Goal: Task Accomplishment & Management: Manage account settings

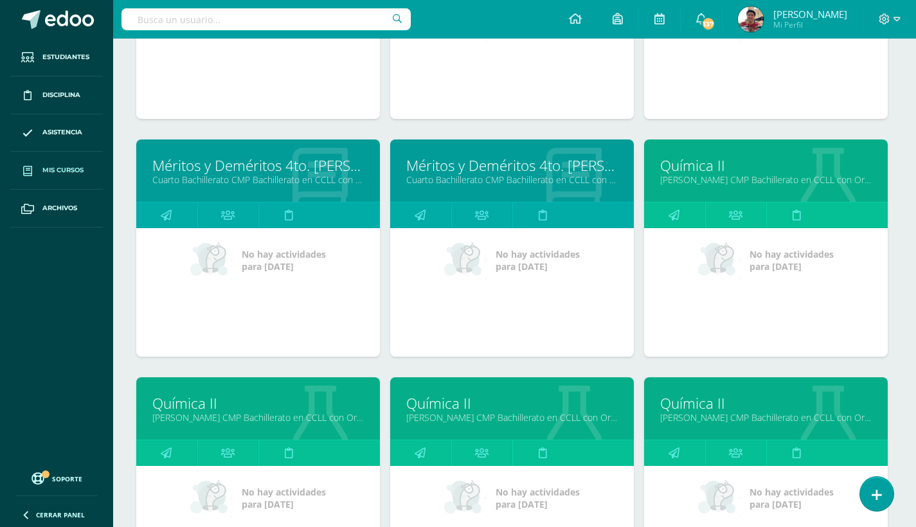
scroll to position [1088, 3]
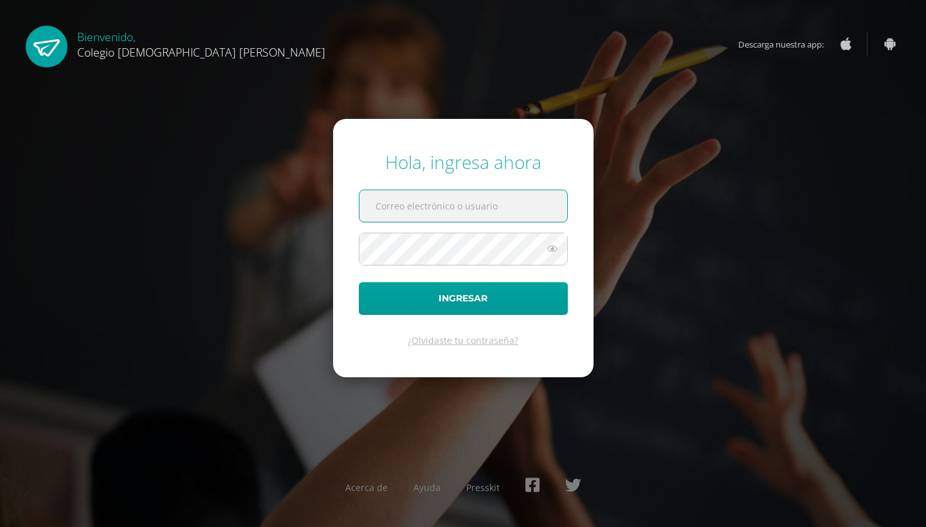
type input "javier_alvarez@donbosco.edu.gt"
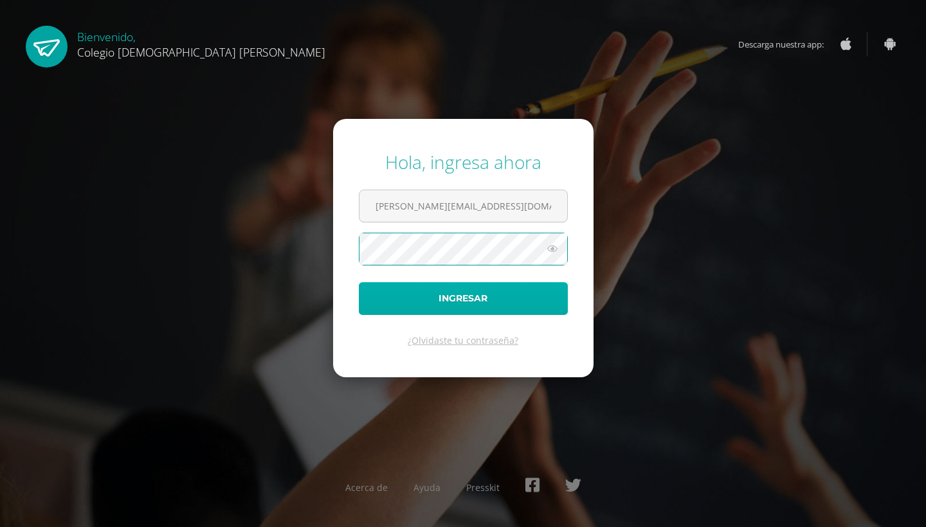
click at [458, 309] on button "Ingresar" at bounding box center [463, 298] width 209 height 33
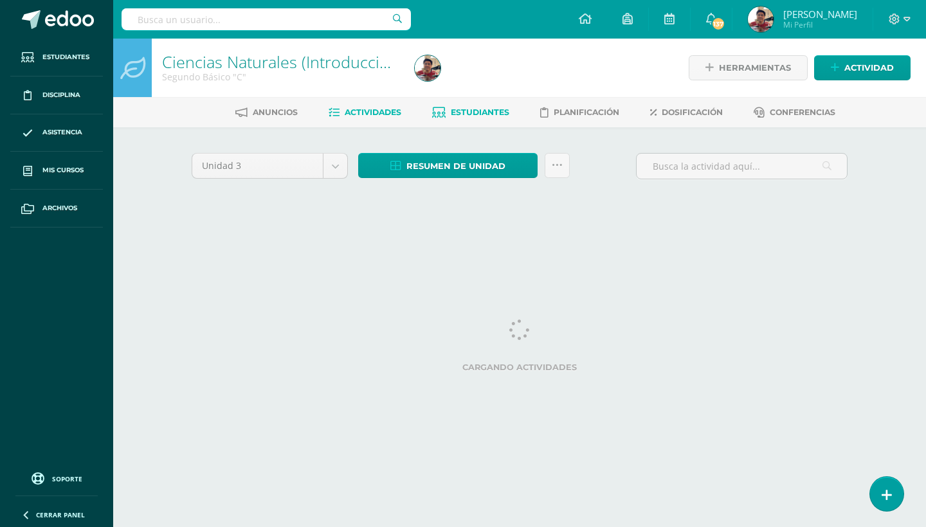
click at [476, 111] on span "Estudiantes" at bounding box center [480, 112] width 58 height 10
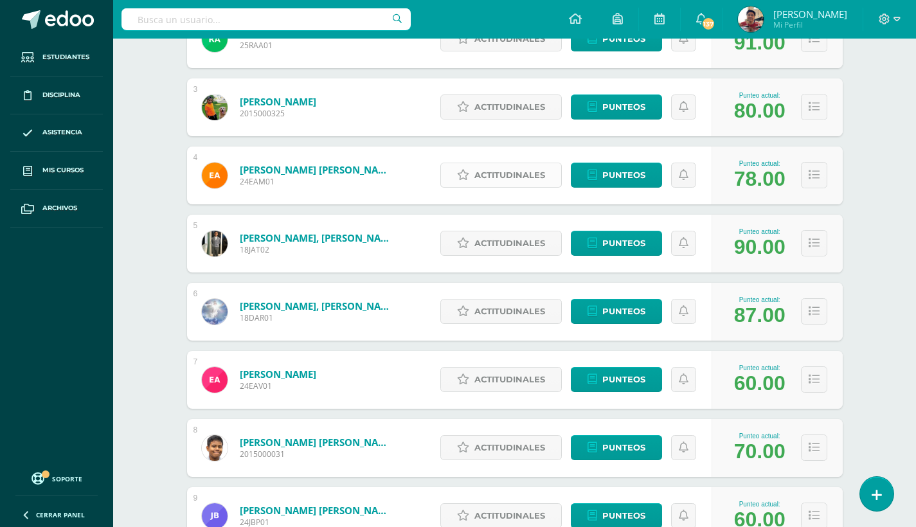
scroll to position [341, 0]
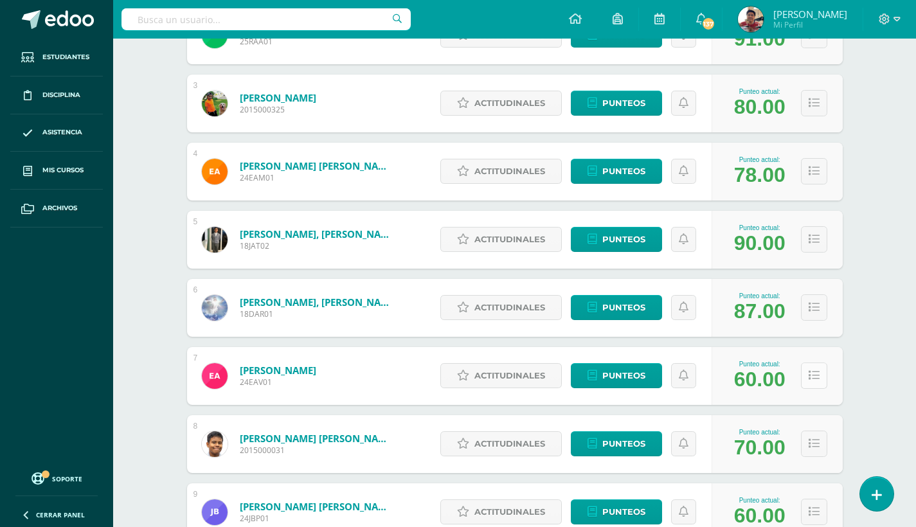
click at [809, 381] on icon at bounding box center [814, 375] width 11 height 11
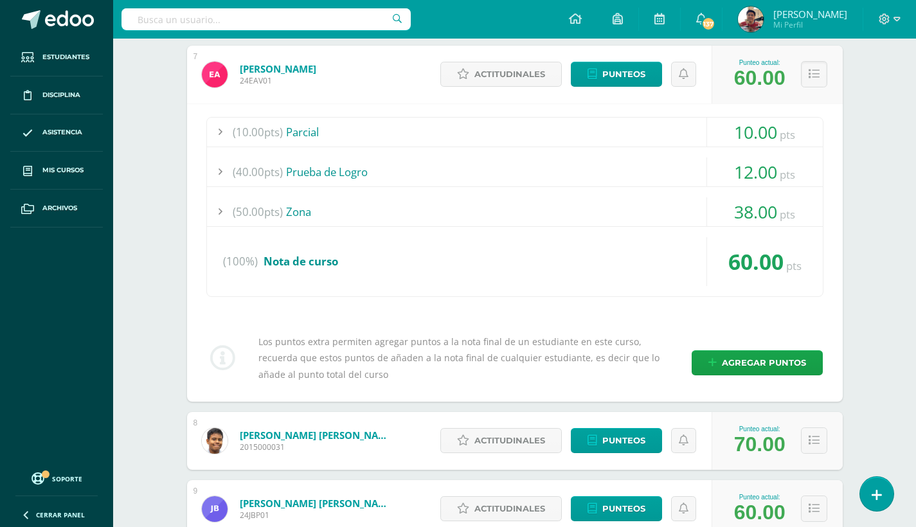
scroll to position [635, 0]
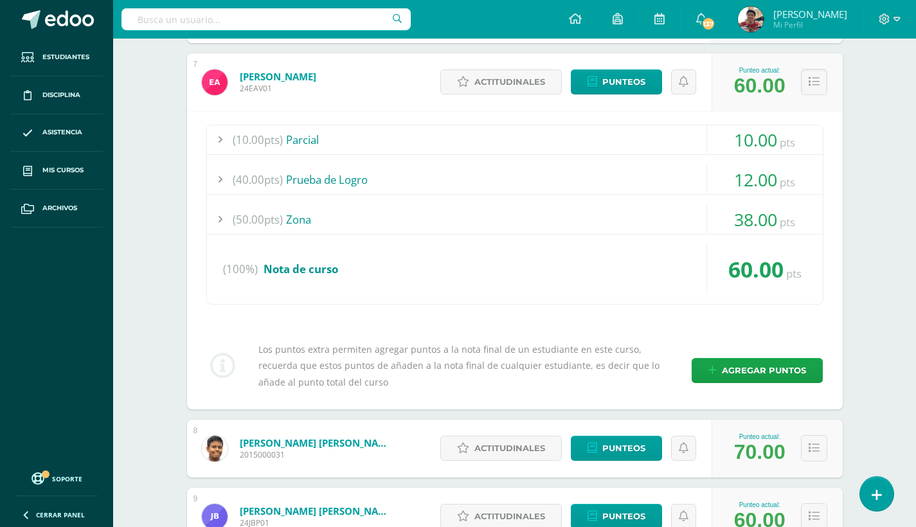
click at [222, 220] on div at bounding box center [220, 219] width 26 height 29
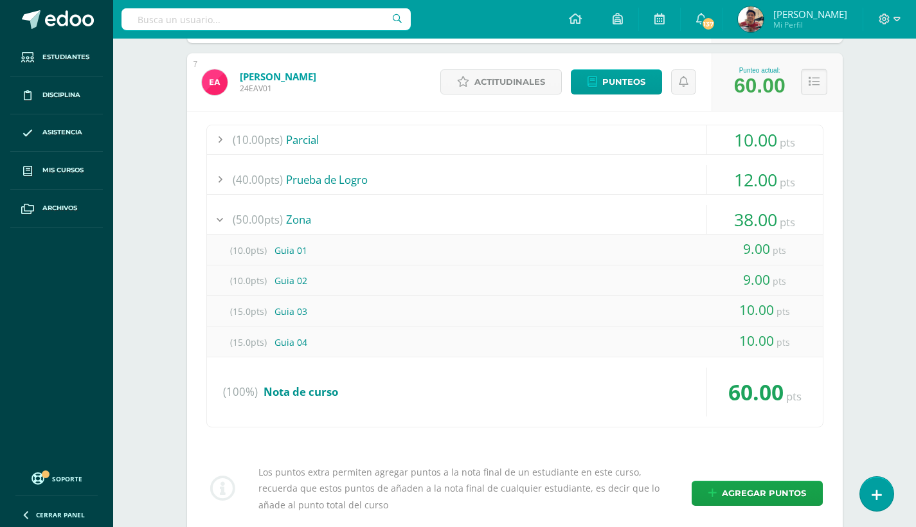
click at [819, 82] on button at bounding box center [814, 82] width 26 height 26
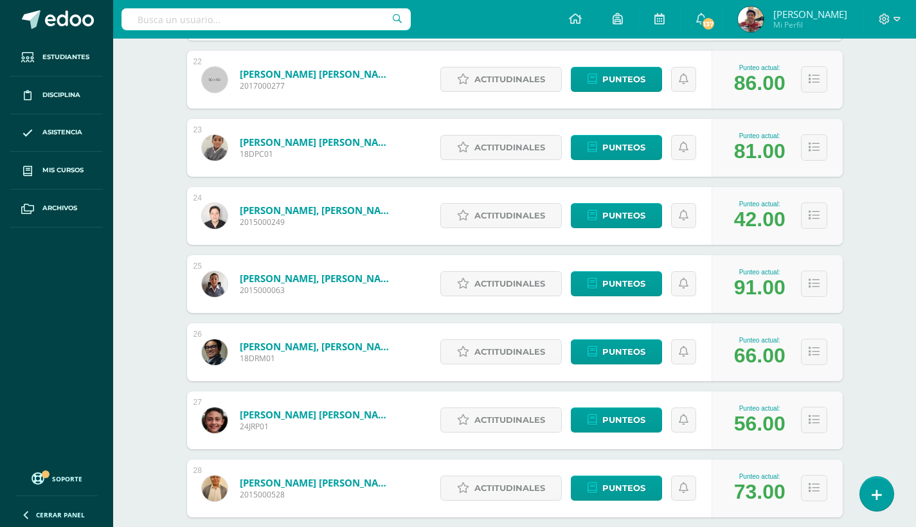
scroll to position [1658, 0]
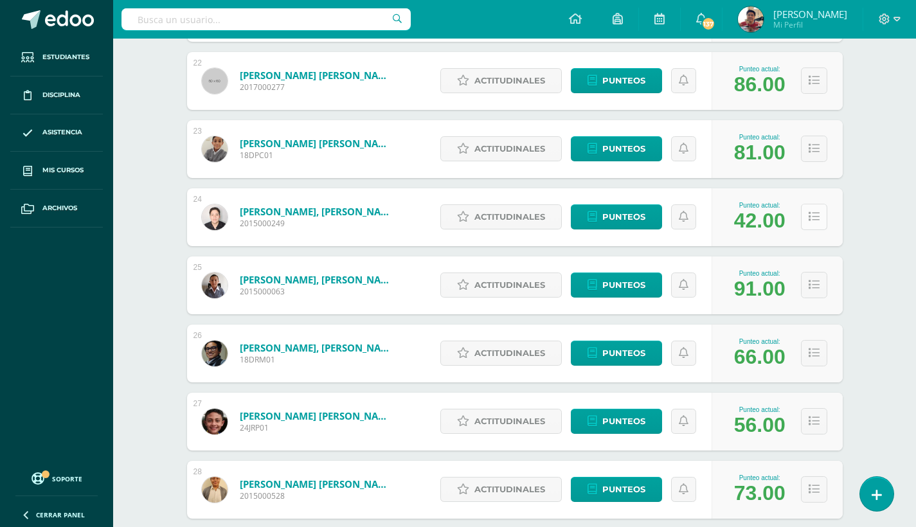
click at [807, 218] on button at bounding box center [814, 217] width 26 height 26
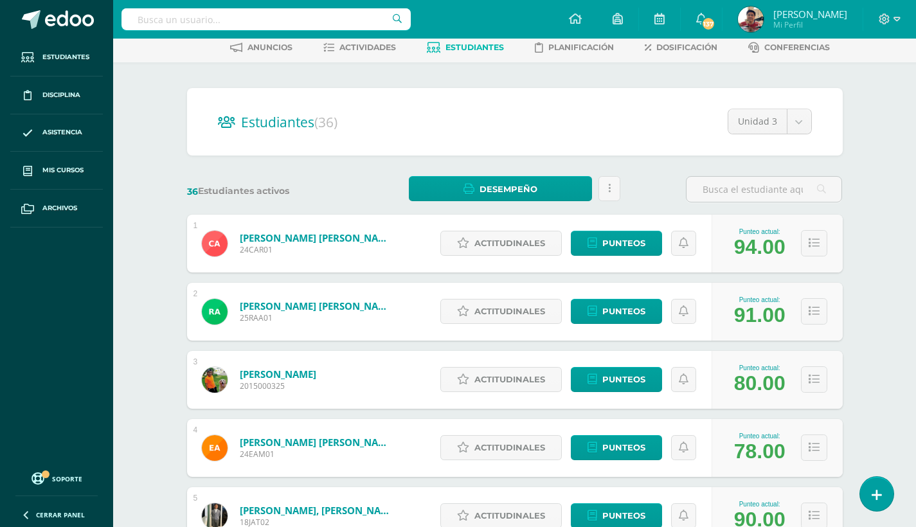
scroll to position [0, 0]
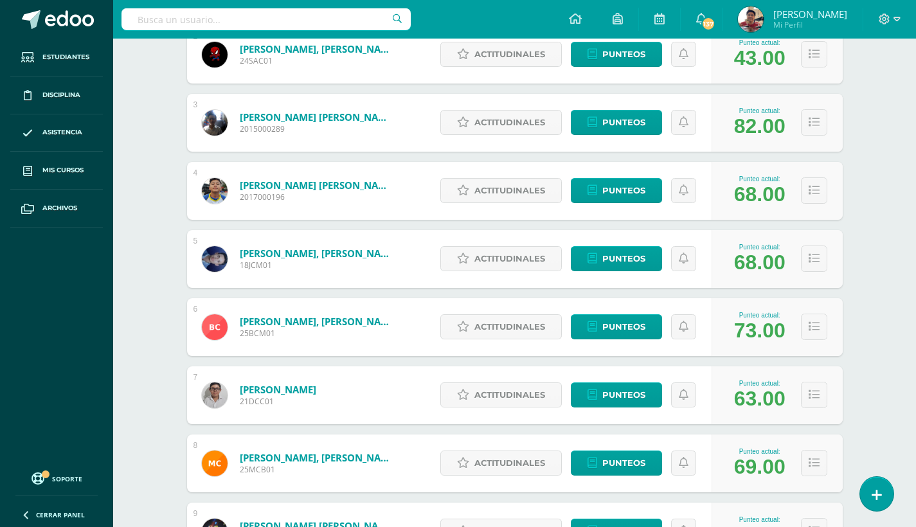
scroll to position [326, 0]
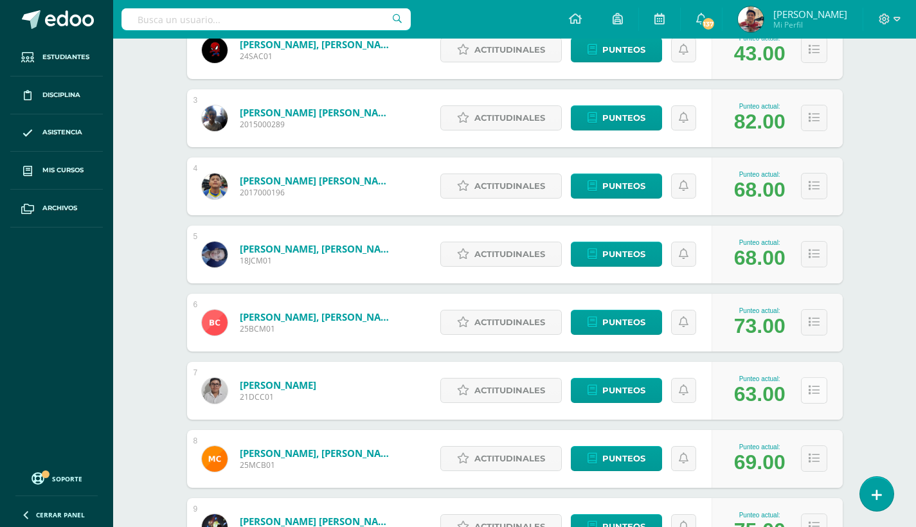
click at [814, 389] on icon at bounding box center [814, 390] width 11 height 11
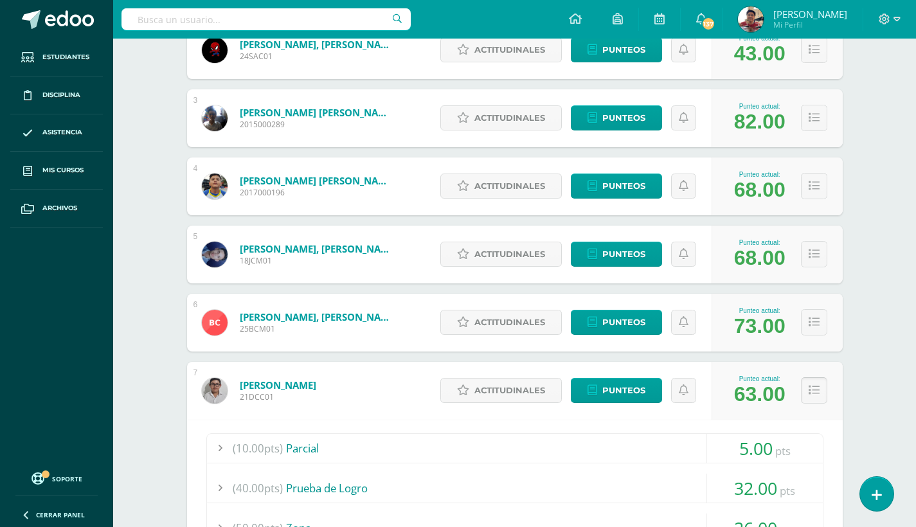
click at [814, 389] on icon at bounding box center [814, 390] width 11 height 11
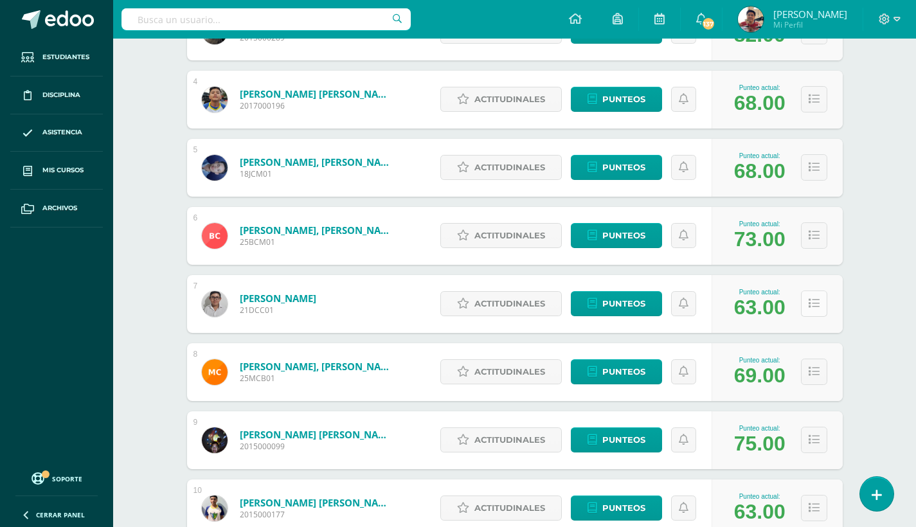
click at [815, 305] on icon at bounding box center [814, 303] width 11 height 11
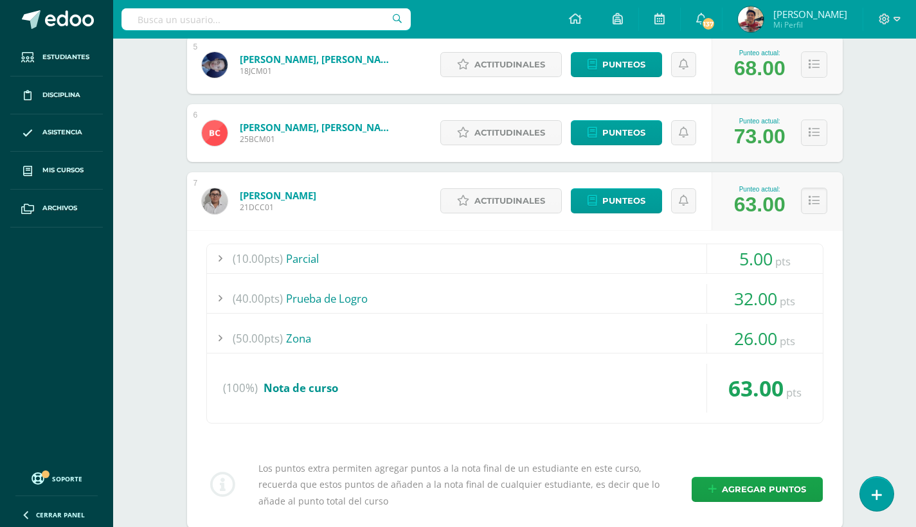
scroll to position [552, 0]
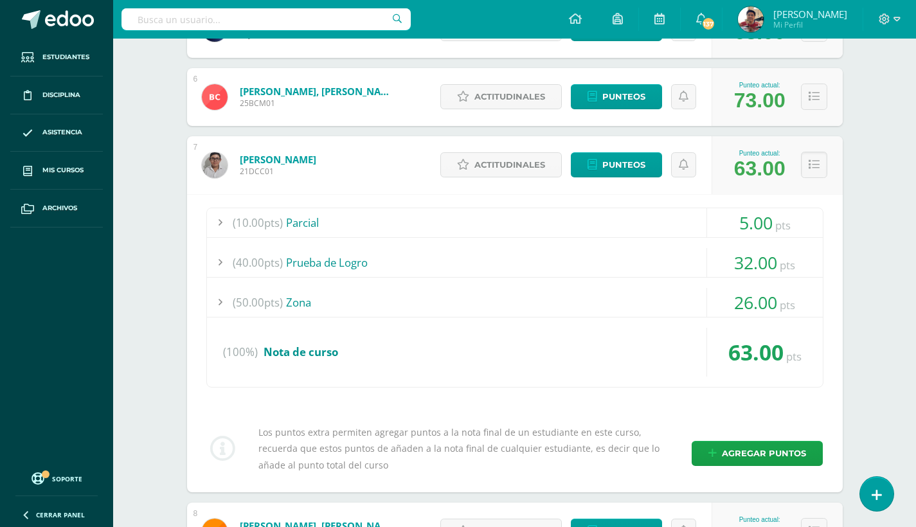
click at [227, 297] on div at bounding box center [220, 302] width 26 height 29
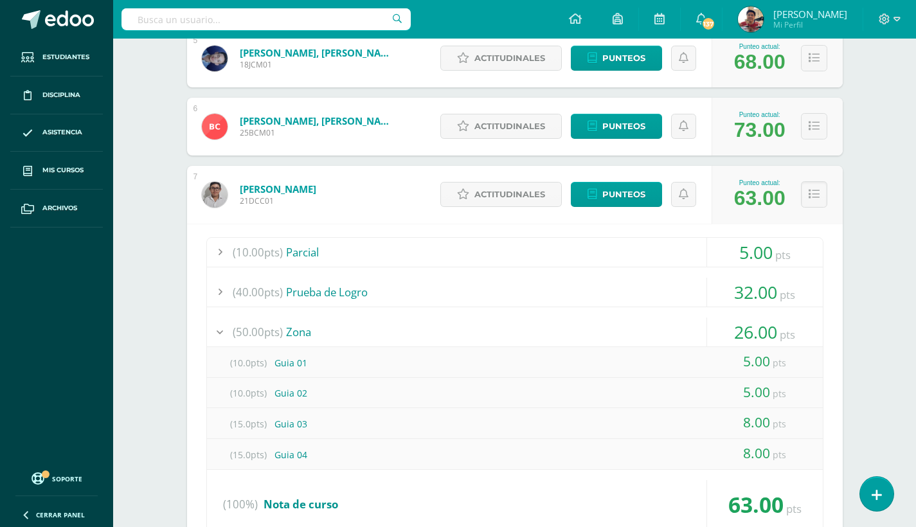
scroll to position [596, 0]
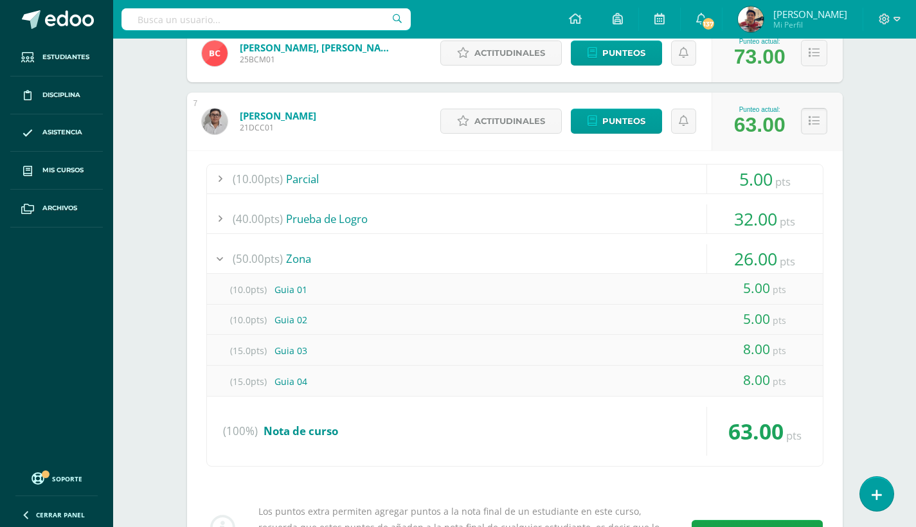
click at [813, 116] on icon at bounding box center [814, 121] width 11 height 11
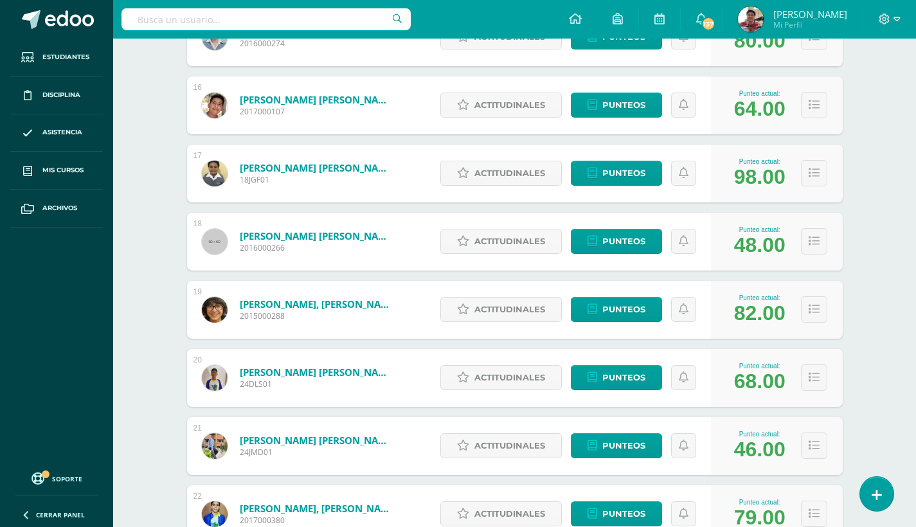
scroll to position [1226, 0]
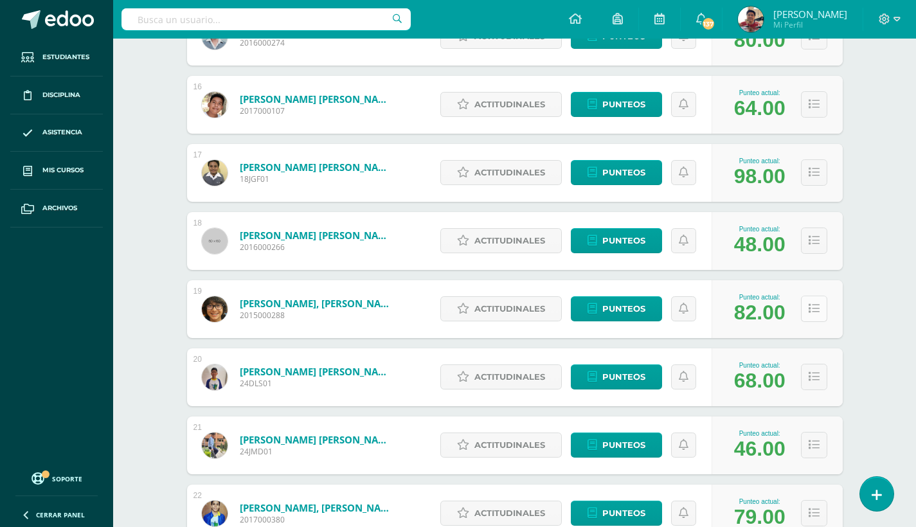
click at [813, 306] on icon at bounding box center [814, 308] width 11 height 11
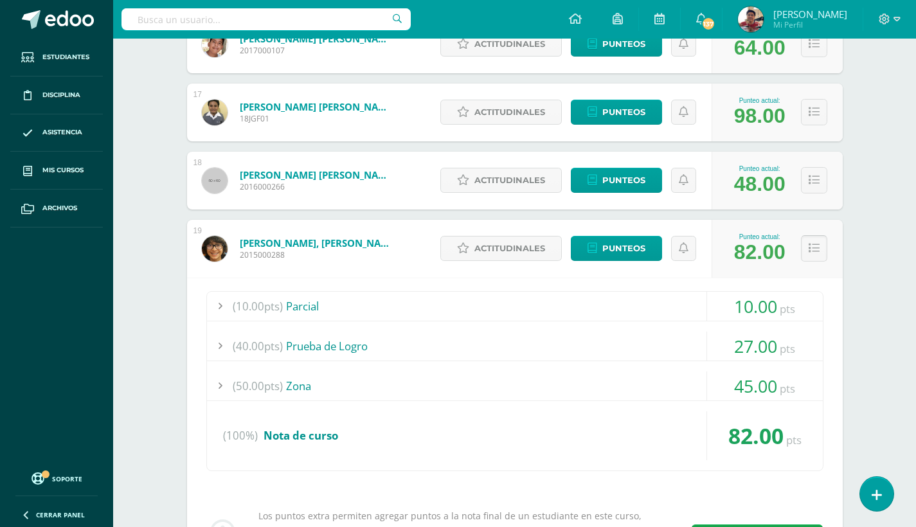
scroll to position [1291, 0]
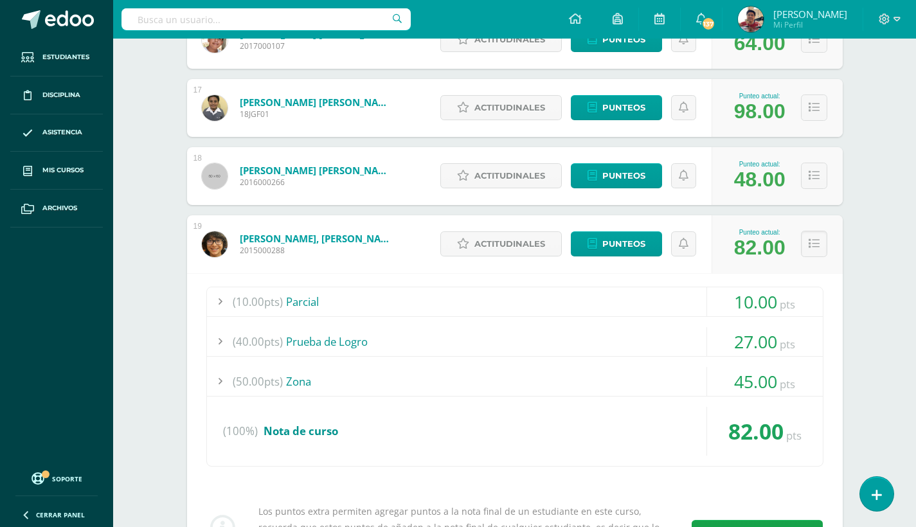
click at [220, 378] on div at bounding box center [220, 381] width 26 height 29
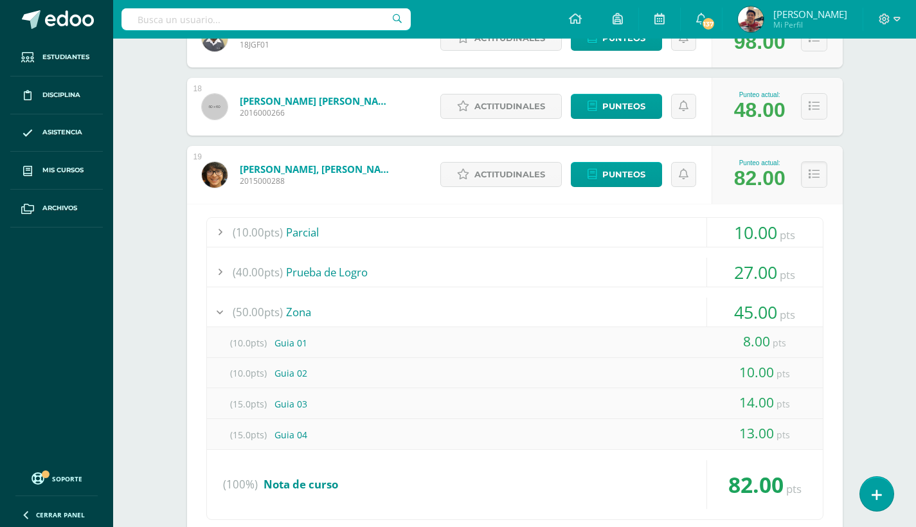
scroll to position [1361, 0]
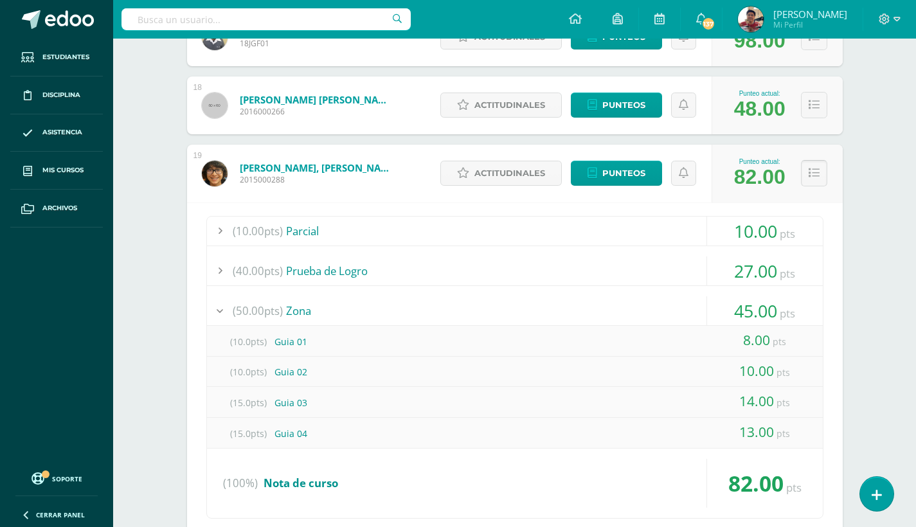
click at [814, 175] on icon at bounding box center [814, 173] width 11 height 11
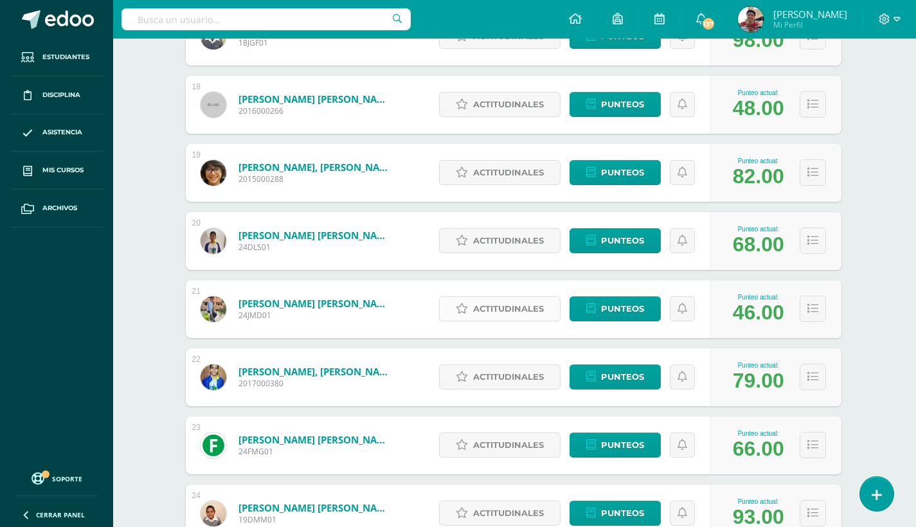
scroll to position [1363, 1]
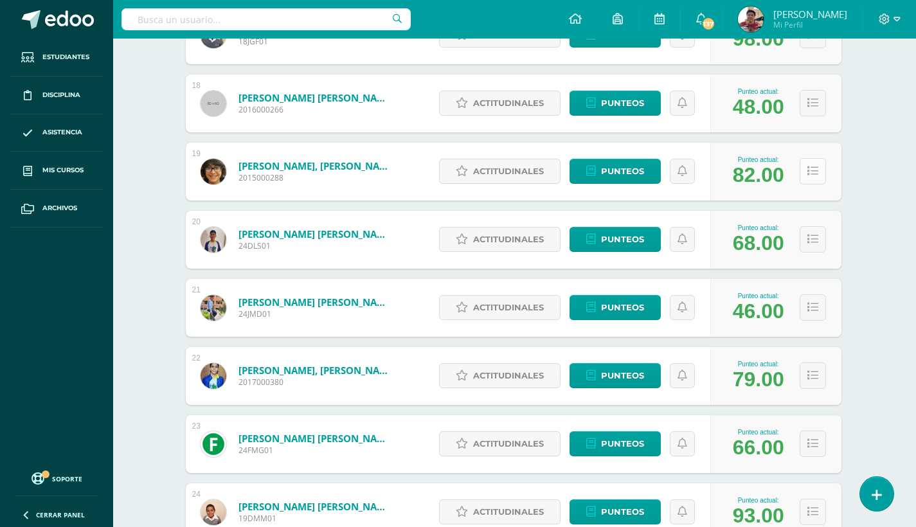
click at [814, 169] on icon at bounding box center [812, 171] width 11 height 11
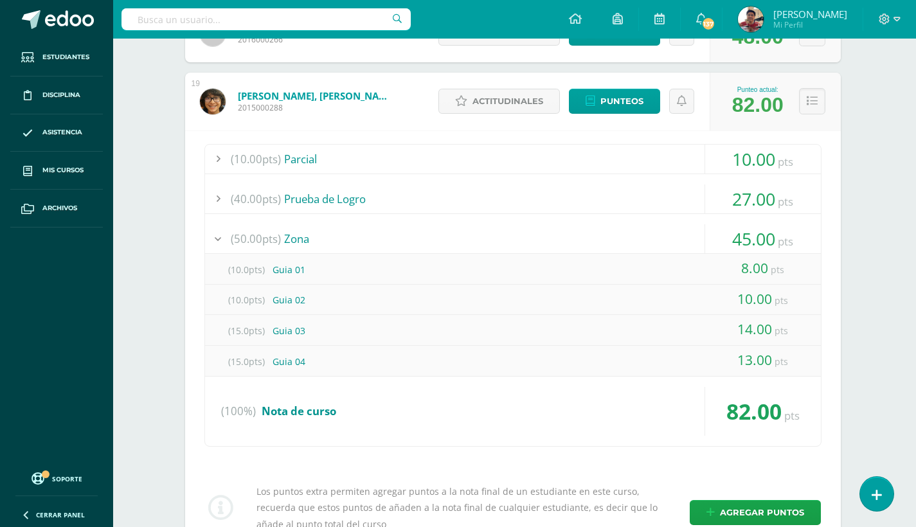
scroll to position [1430, 2]
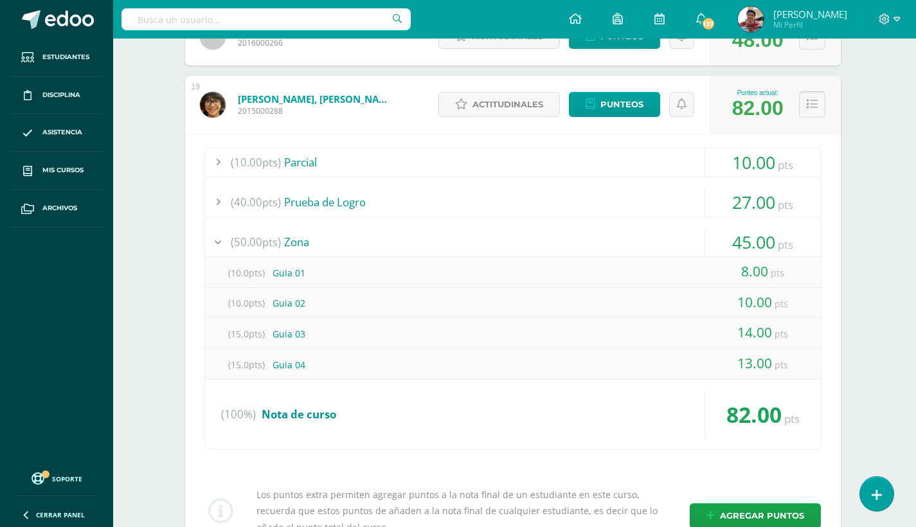
click at [813, 104] on icon at bounding box center [812, 104] width 11 height 11
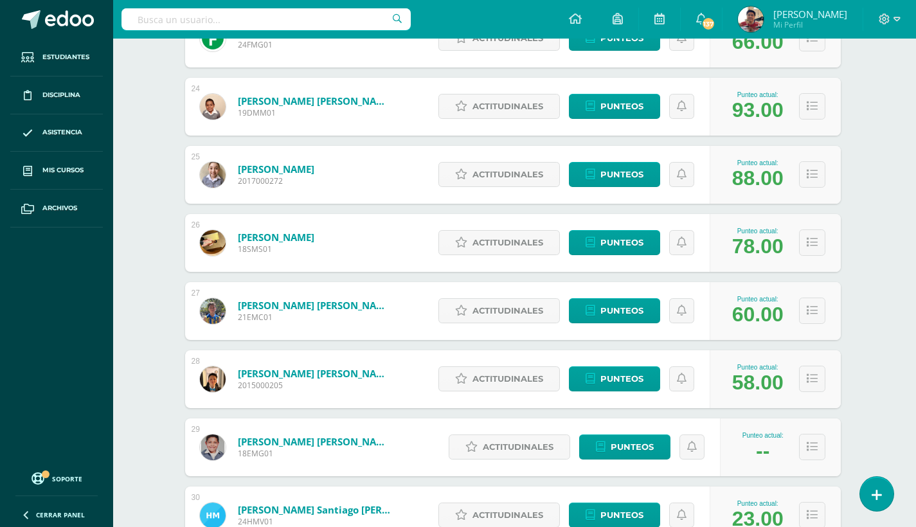
scroll to position [1767, 2]
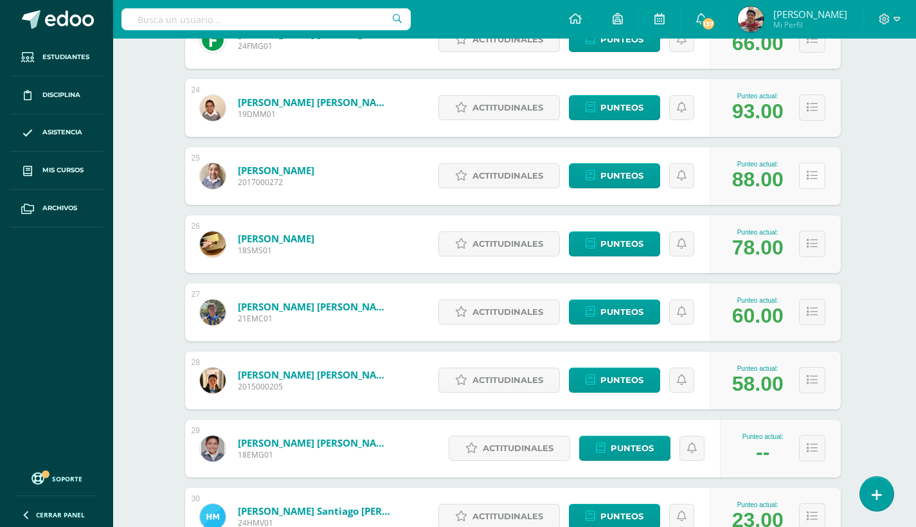
click at [809, 174] on icon at bounding box center [812, 175] width 11 height 11
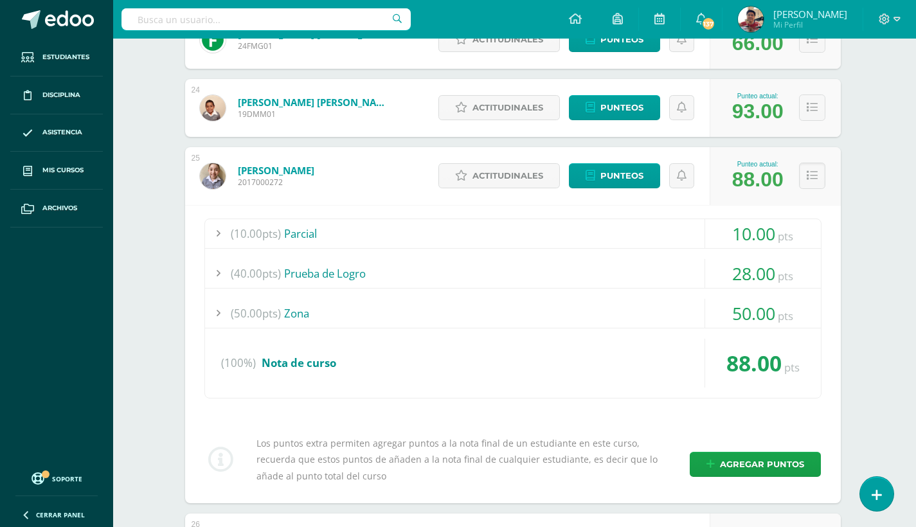
click at [220, 312] on div at bounding box center [218, 313] width 26 height 29
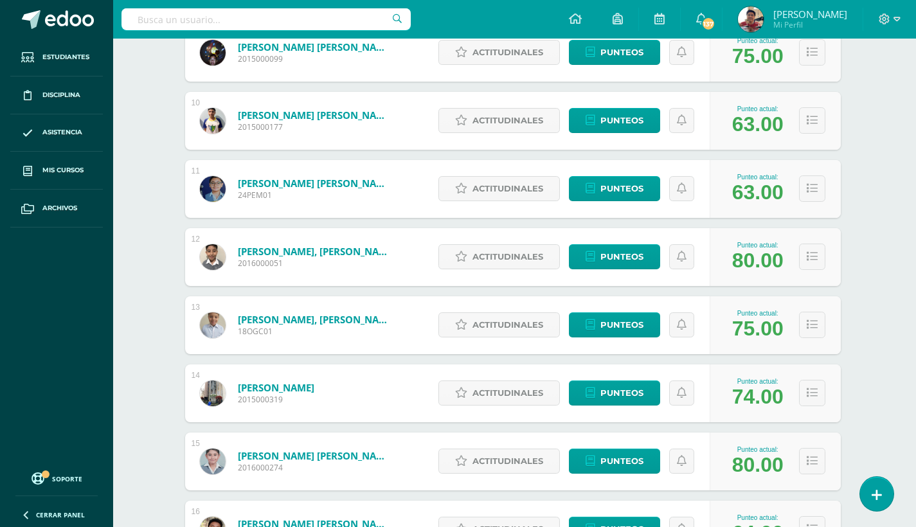
scroll to position [798, 2]
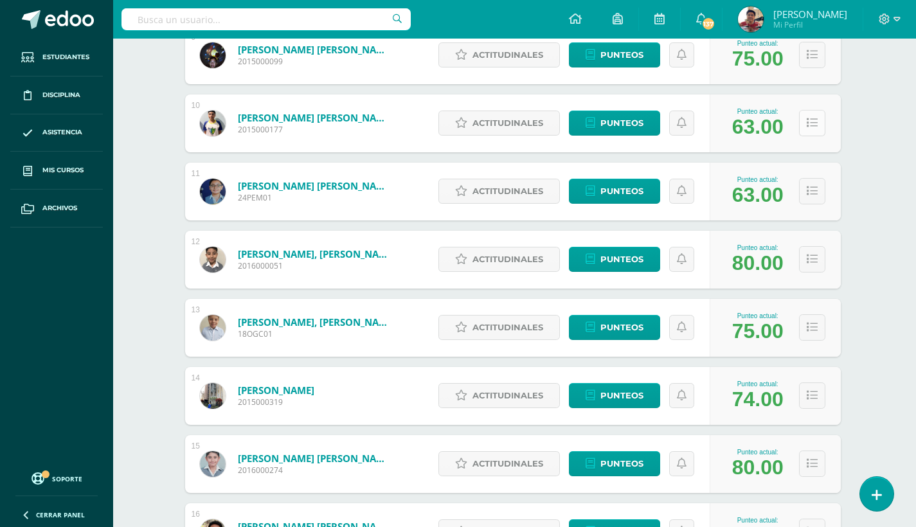
click at [815, 126] on icon at bounding box center [812, 123] width 11 height 11
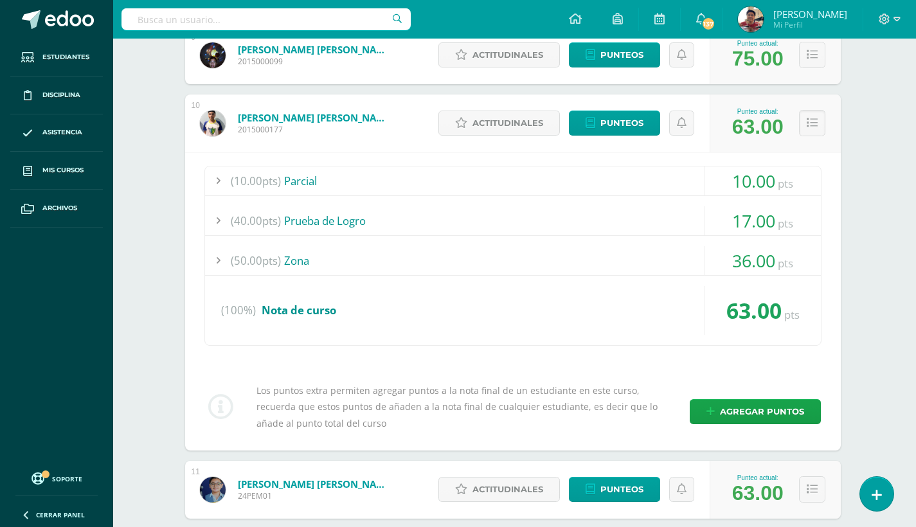
click at [219, 260] on div at bounding box center [218, 260] width 26 height 29
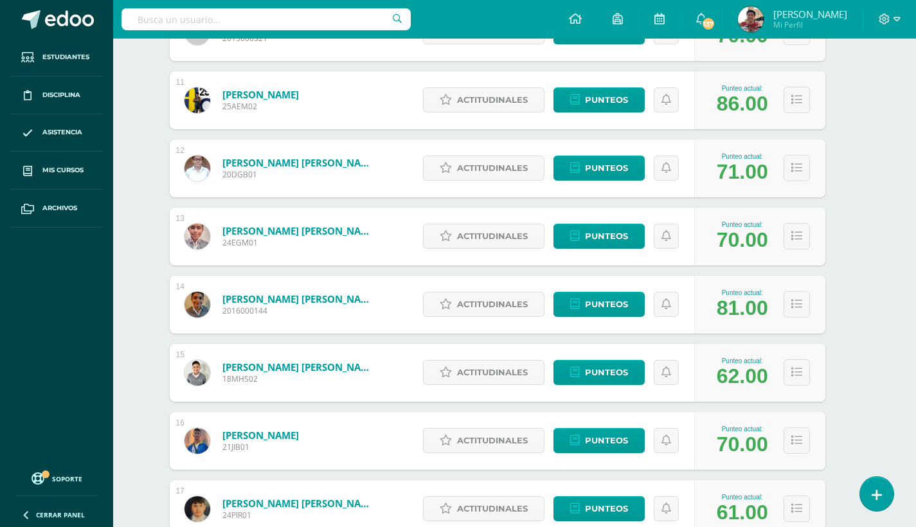
scroll to position [881, 17]
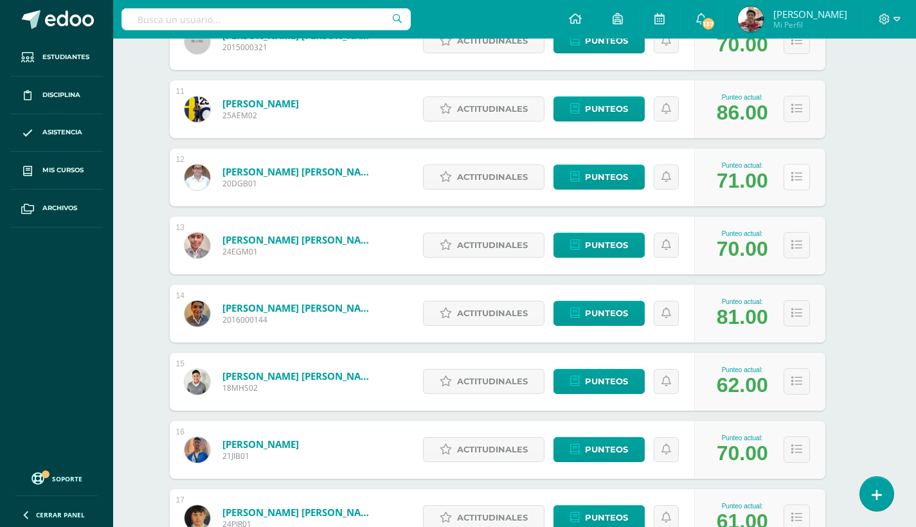
click at [796, 179] on icon at bounding box center [796, 177] width 11 height 11
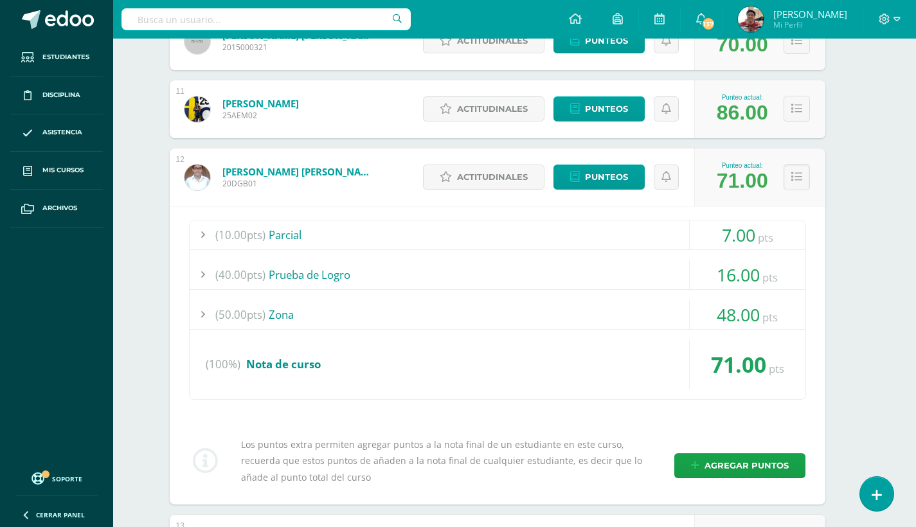
click at [201, 317] on div at bounding box center [203, 314] width 26 height 29
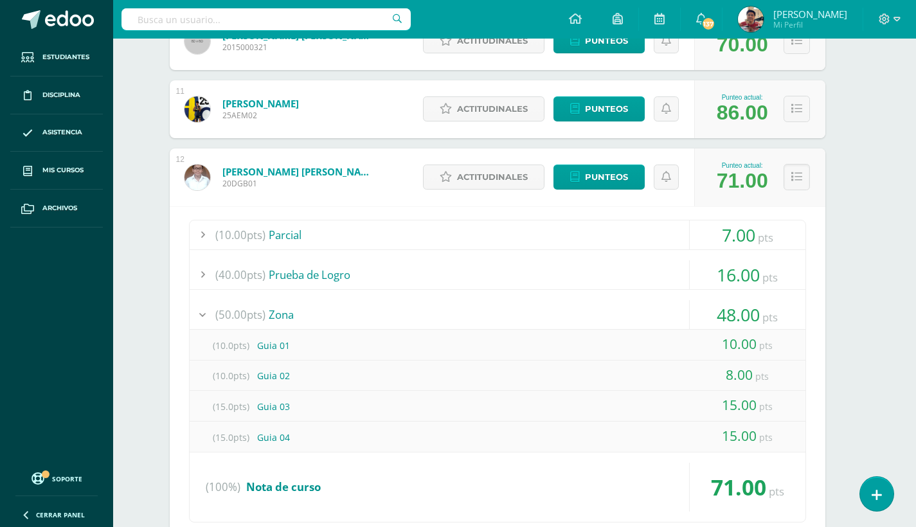
scroll to position [891, 17]
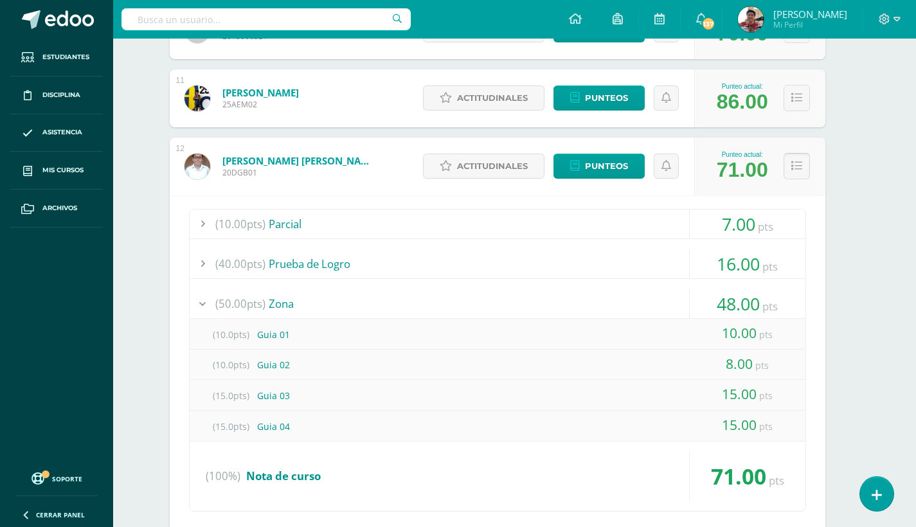
click at [791, 165] on icon at bounding box center [796, 166] width 11 height 11
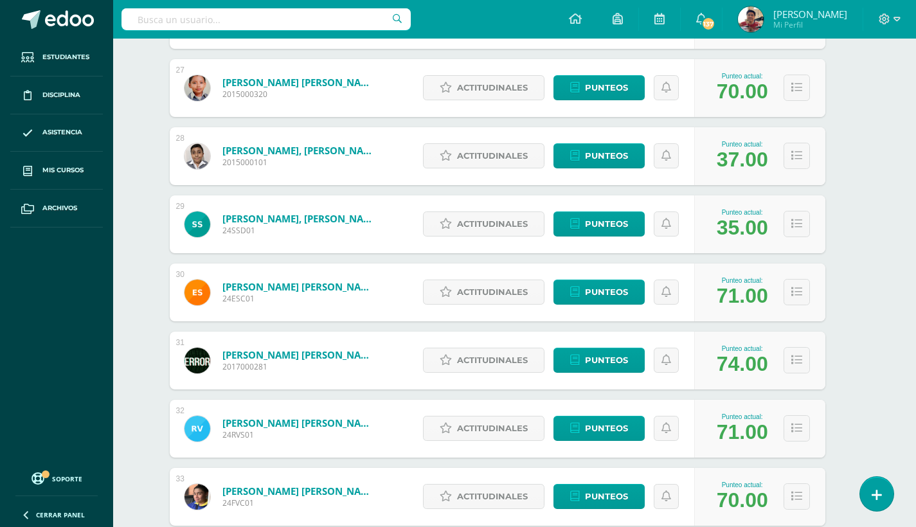
scroll to position [1980, 17]
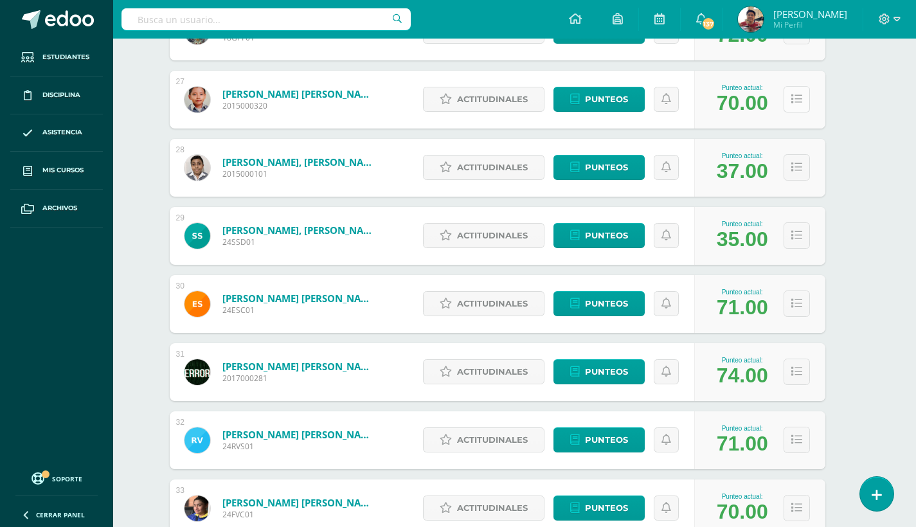
click at [798, 98] on icon at bounding box center [796, 99] width 11 height 11
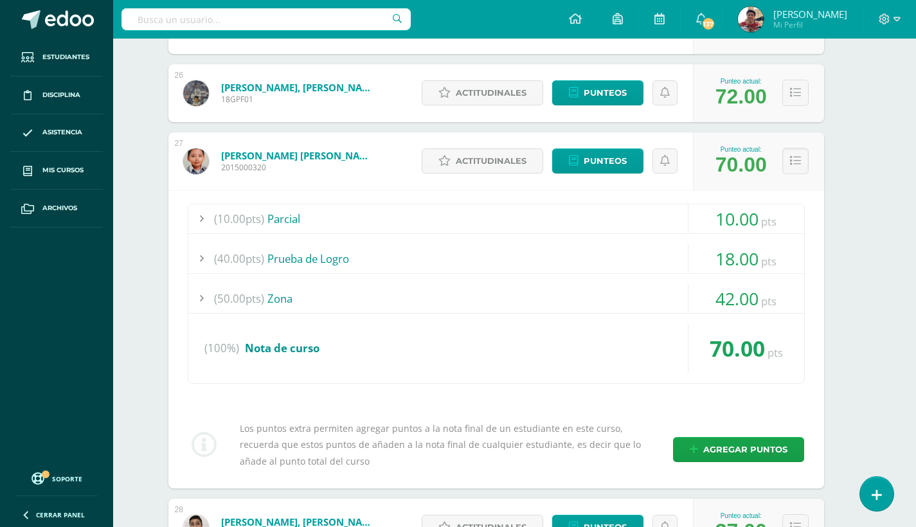
scroll to position [1915, 19]
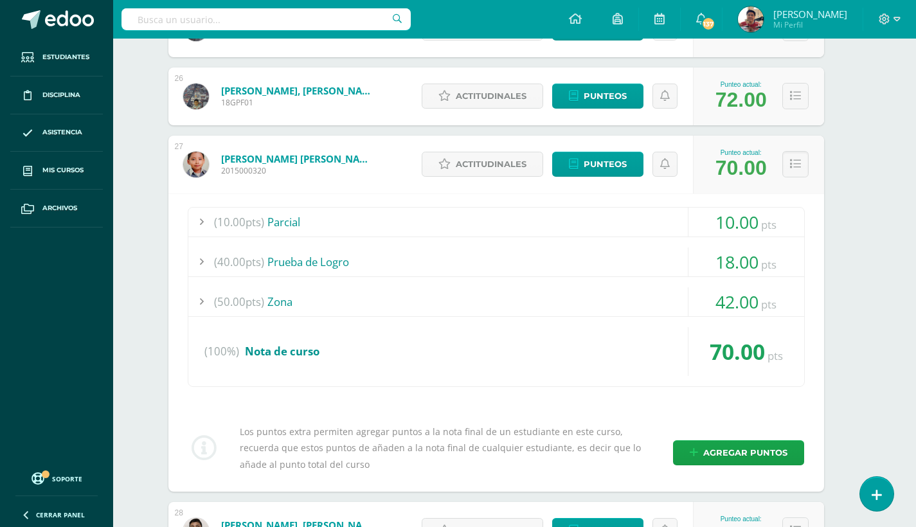
click at [202, 297] on div at bounding box center [201, 301] width 26 height 29
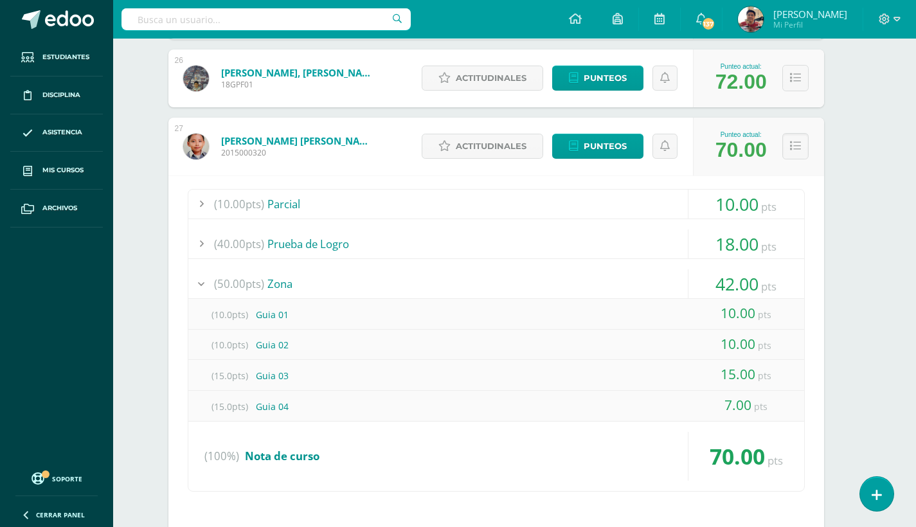
scroll to position [1938, 19]
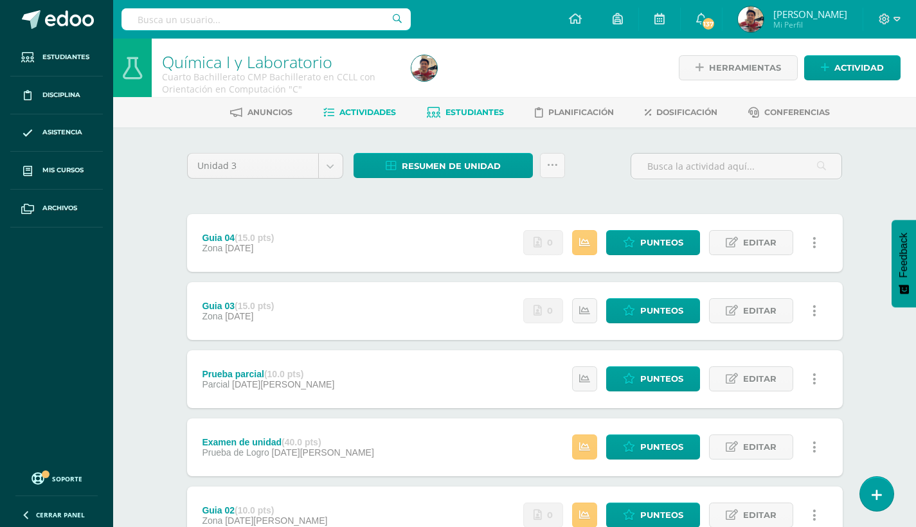
click at [483, 109] on span "Estudiantes" at bounding box center [474, 112] width 58 height 10
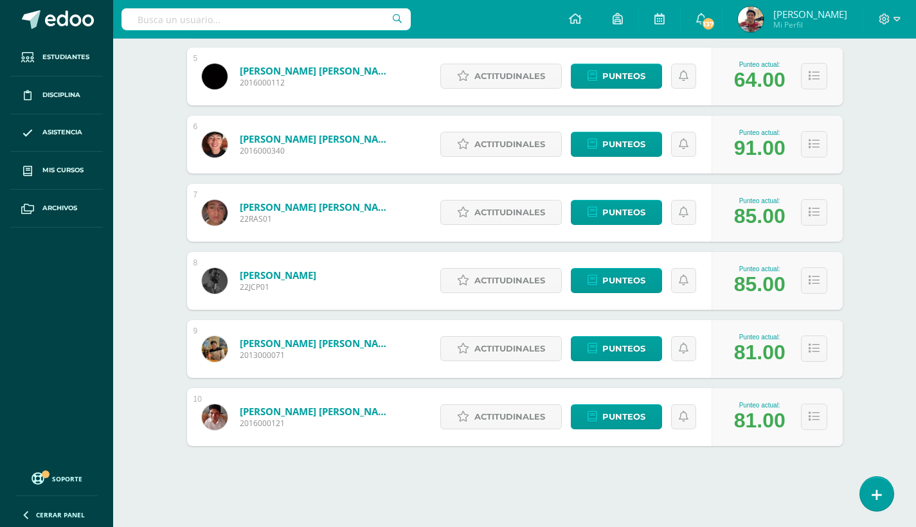
scroll to position [505, 0]
click at [815, 420] on icon at bounding box center [814, 416] width 11 height 11
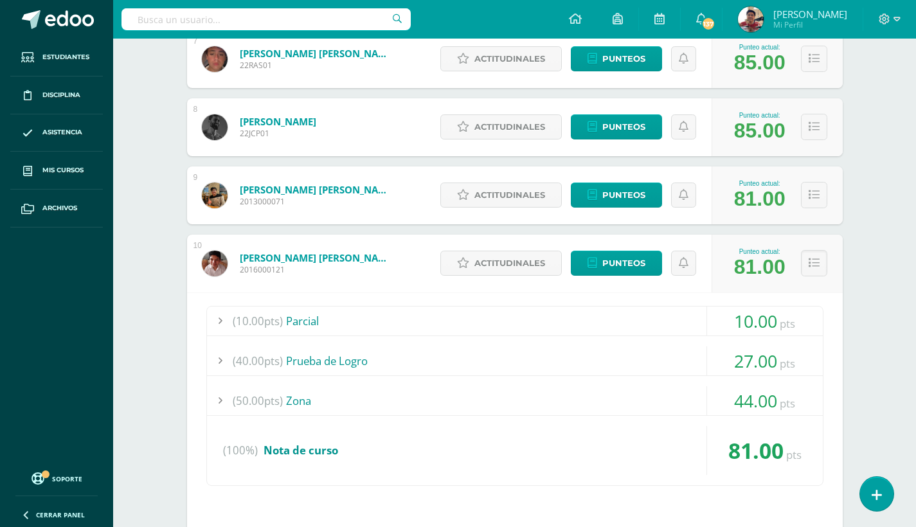
scroll to position [659, 0]
click at [220, 397] on div at bounding box center [220, 400] width 26 height 29
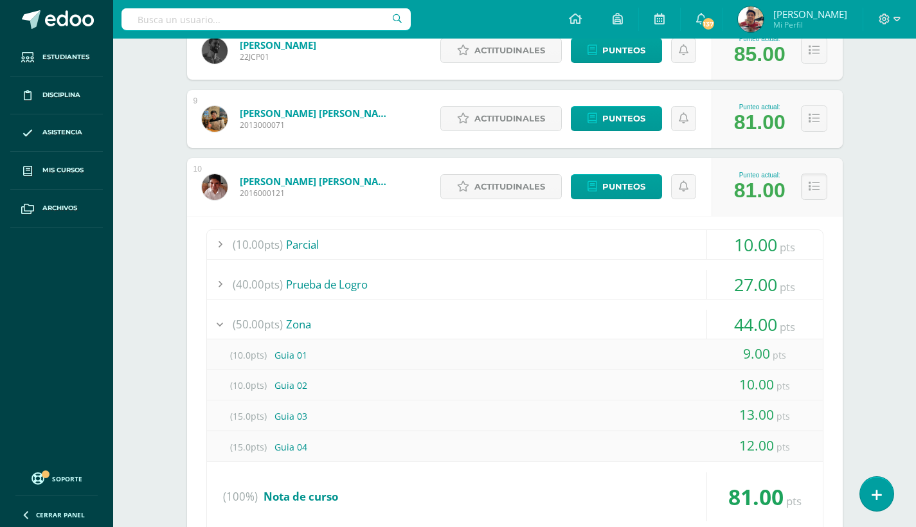
scroll to position [719, 0]
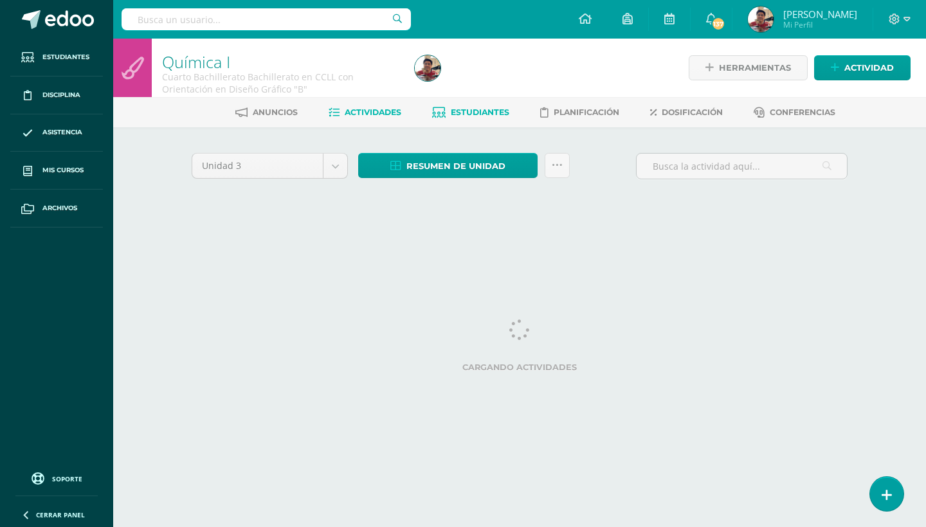
click at [486, 110] on span "Estudiantes" at bounding box center [480, 112] width 58 height 10
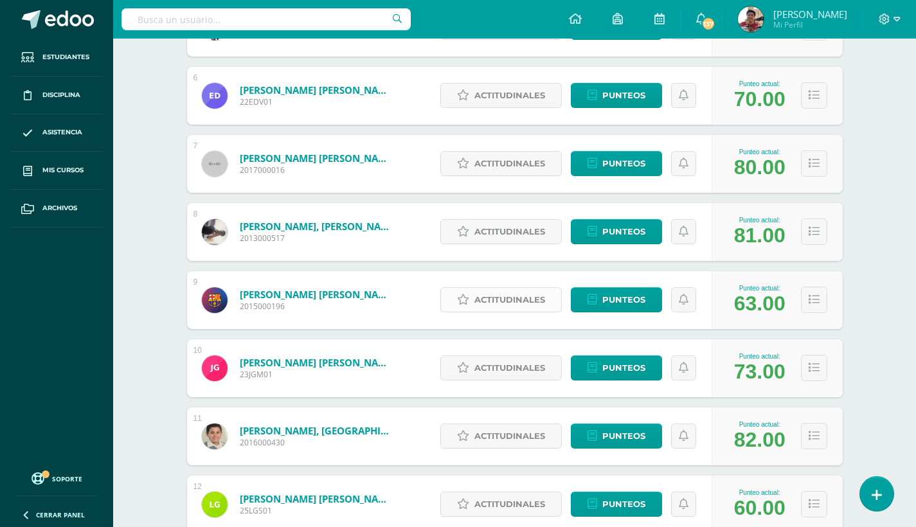
scroll to position [556, 0]
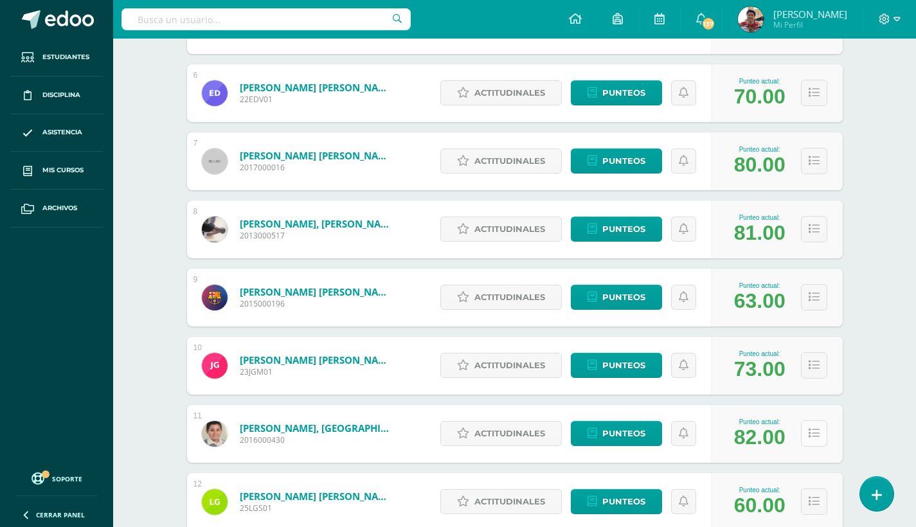
click at [816, 434] on icon at bounding box center [814, 433] width 11 height 11
click at [813, 428] on icon at bounding box center [814, 433] width 11 height 11
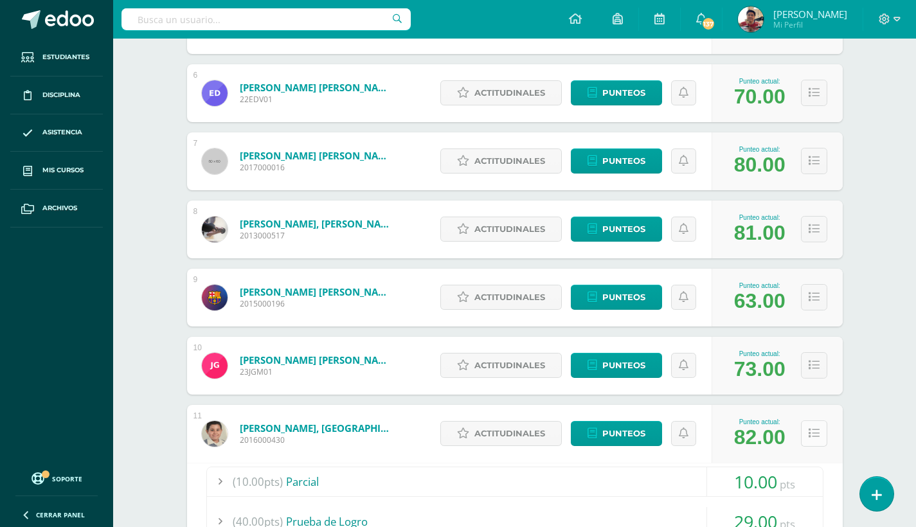
scroll to position [621, 0]
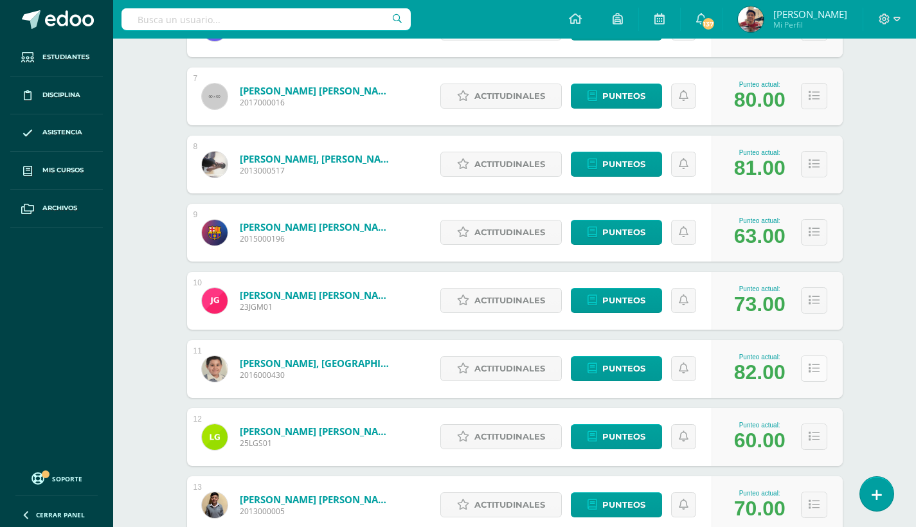
click at [813, 367] on icon at bounding box center [814, 368] width 11 height 11
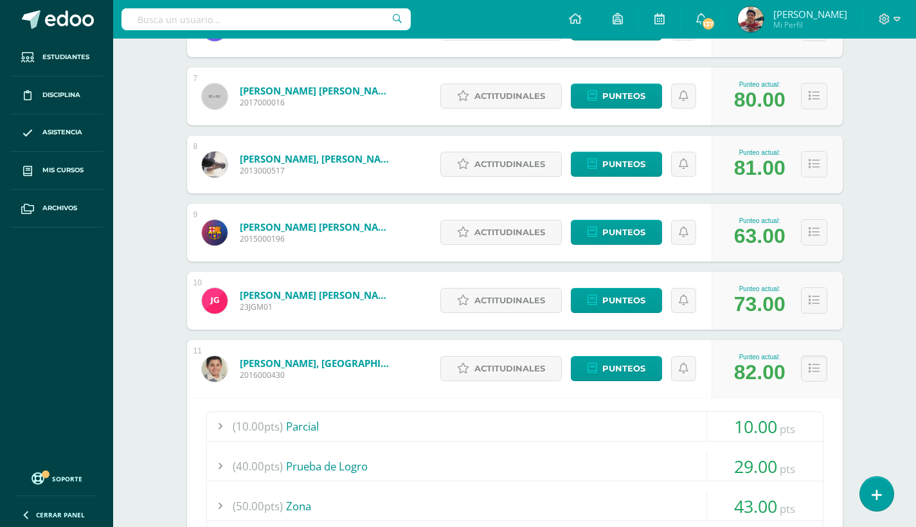
scroll to position [834, 0]
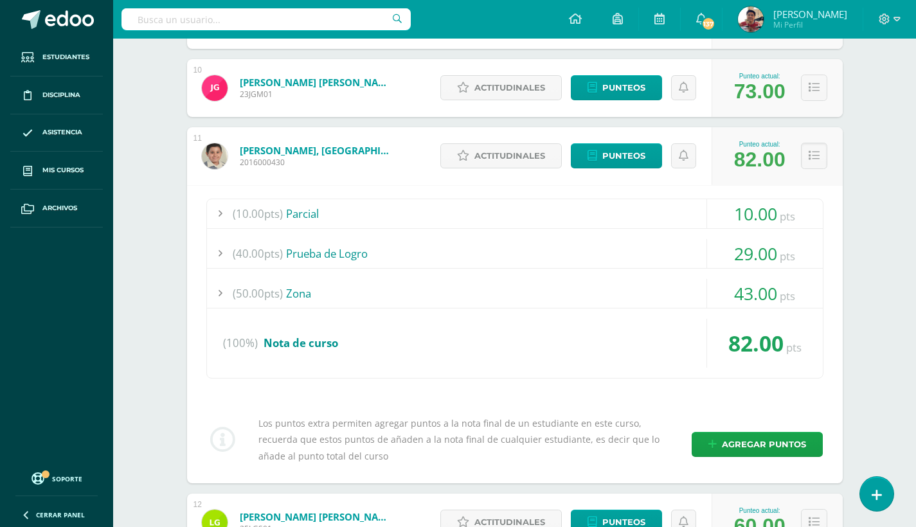
click at [217, 289] on div at bounding box center [220, 293] width 26 height 29
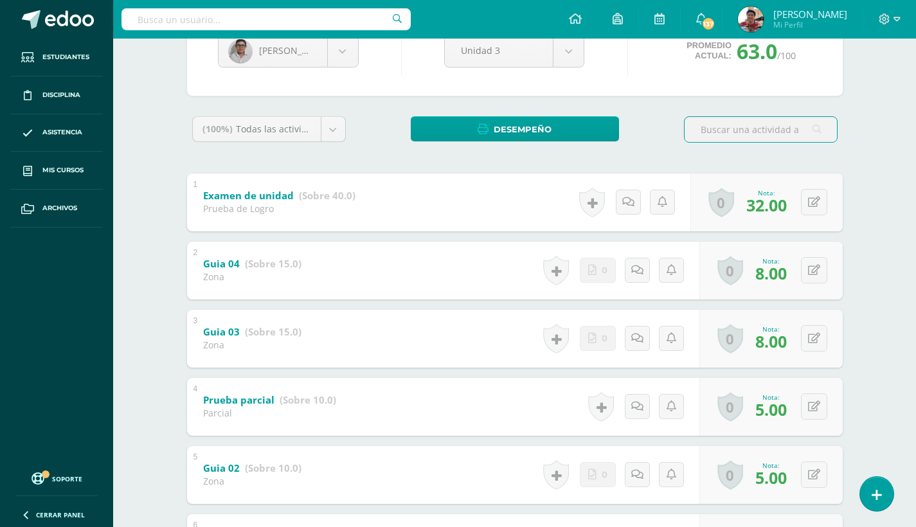
scroll to position [157, 0]
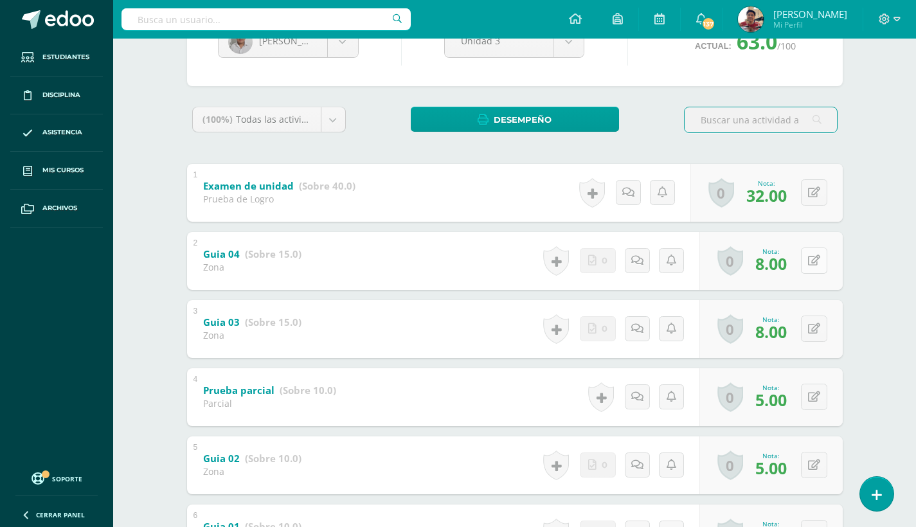
click at [813, 260] on icon at bounding box center [814, 260] width 12 height 11
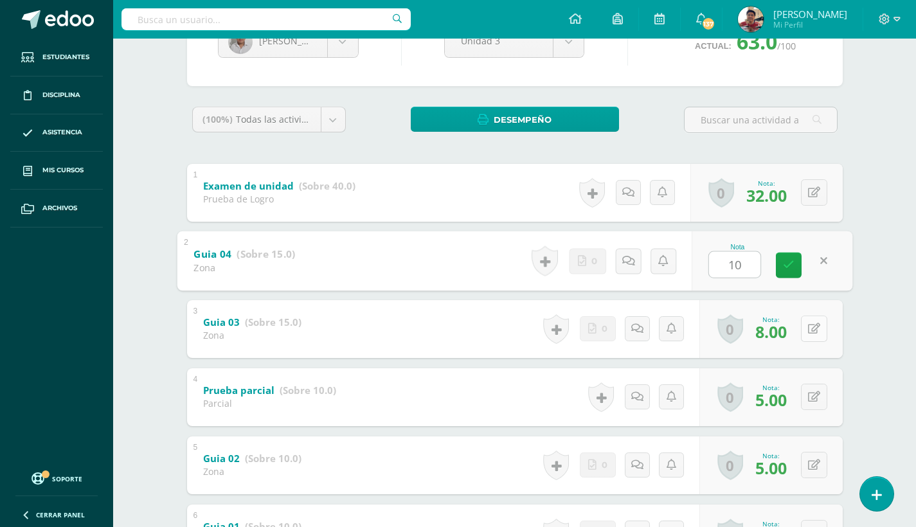
type input "10"
click at [816, 335] on button at bounding box center [814, 329] width 26 height 26
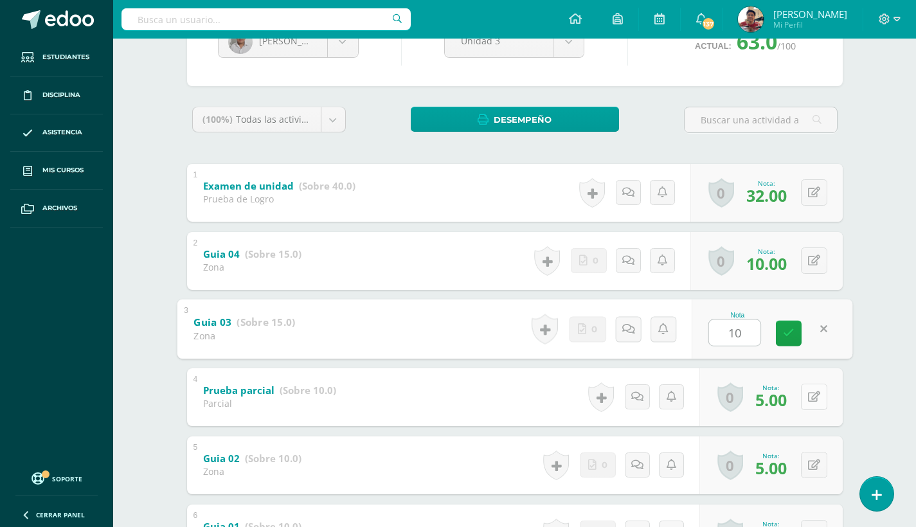
type input "10"
click at [814, 397] on icon at bounding box center [814, 396] width 12 height 11
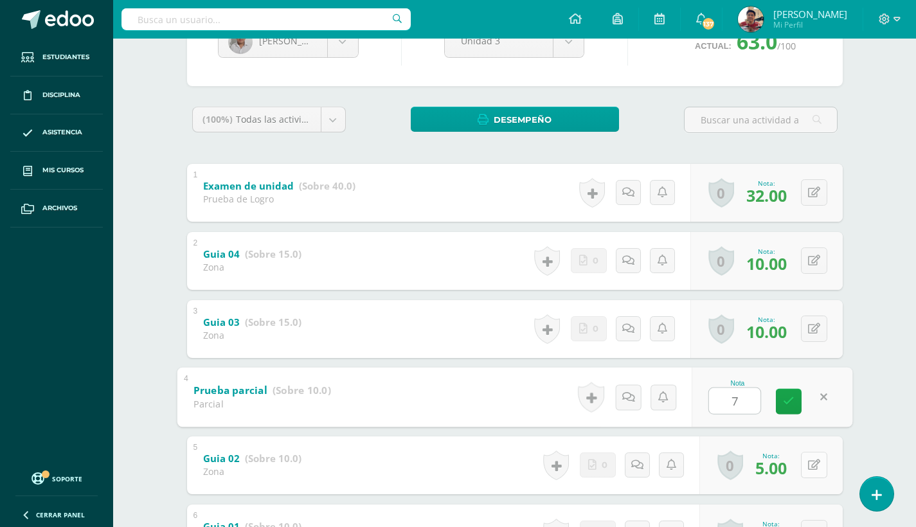
type input "7"
click at [811, 461] on icon at bounding box center [814, 465] width 12 height 11
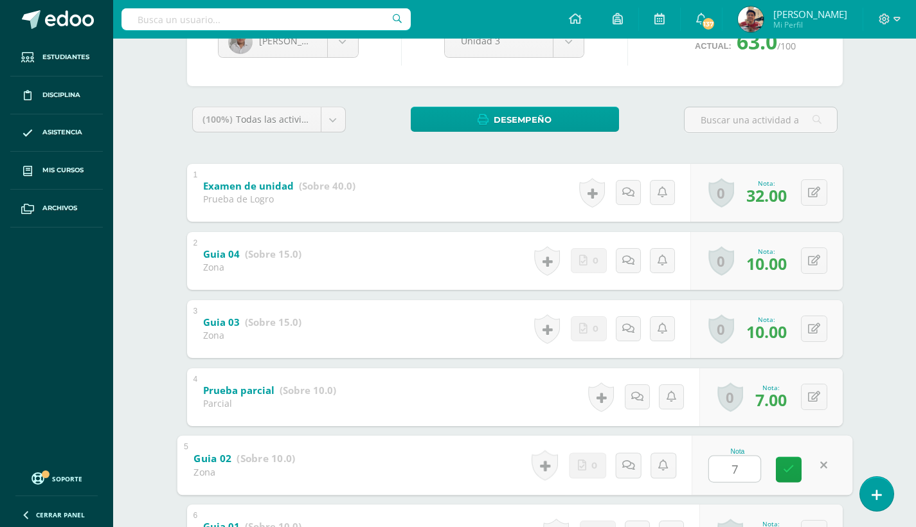
type input "7"
click at [869, 390] on div "Ciencias Naturales (Introducción a la Química) Segundo Básico "B" Herramientas …" at bounding box center [514, 265] width 803 height 766
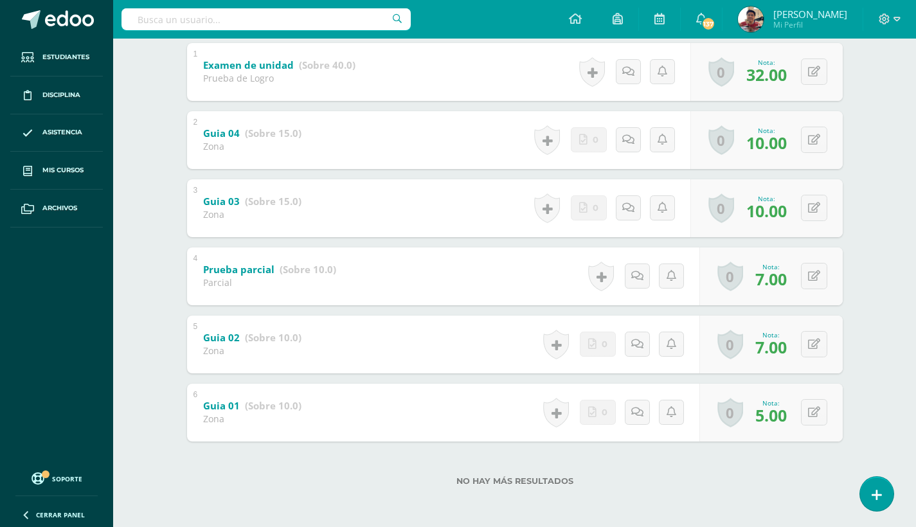
scroll to position [278, 0]
click at [815, 407] on icon at bounding box center [814, 412] width 12 height 11
type input "7"
click at [808, 274] on icon at bounding box center [814, 276] width 12 height 11
type input "5"
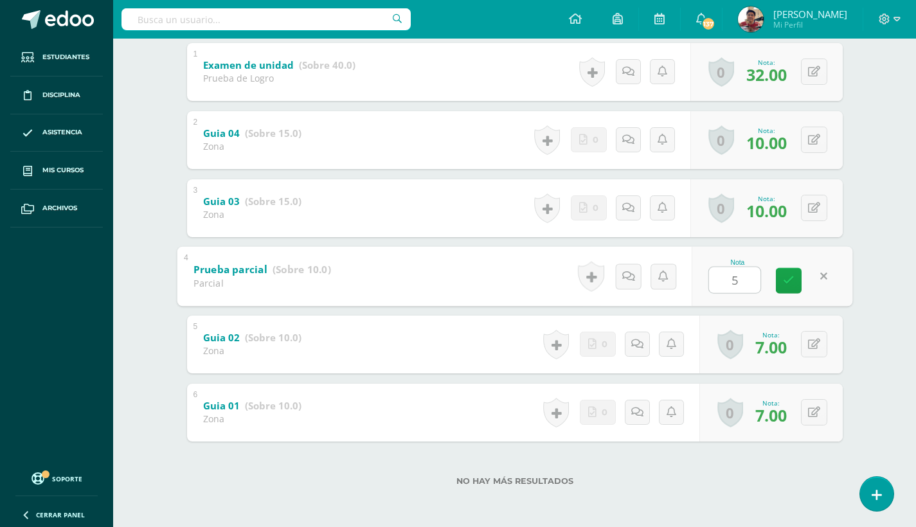
click at [866, 267] on div "[PERSON_NAME] [PERSON_NAME] Santiago [PERSON_NAME] [PERSON_NAME] [PERSON_NAME] …" at bounding box center [514, 188] width 707 height 677
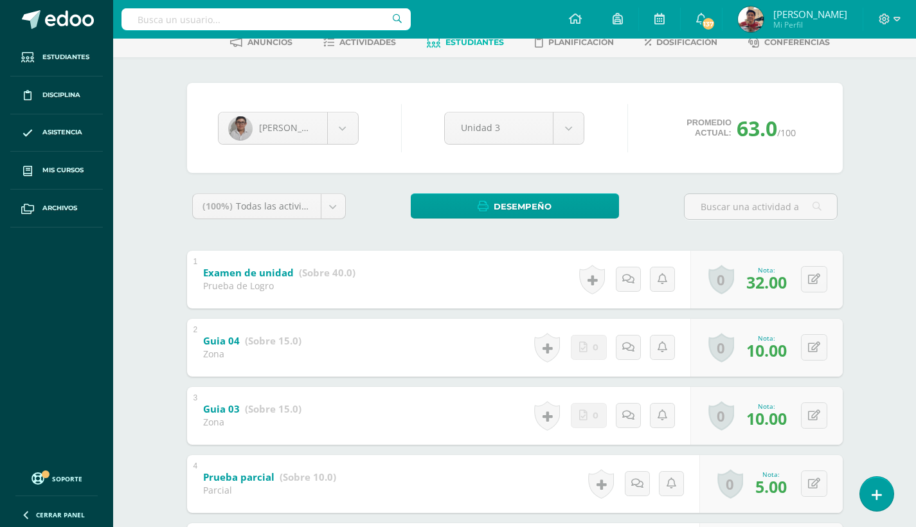
scroll to position [60, 0]
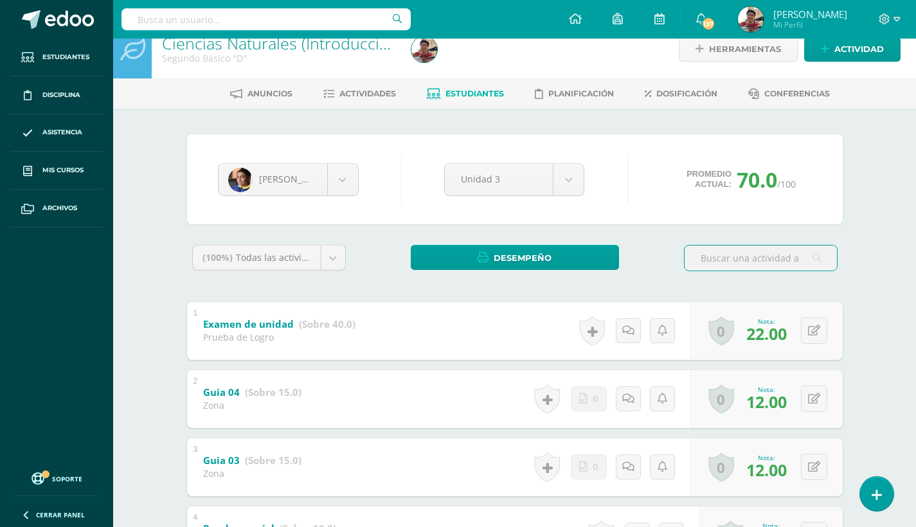
scroll to position [15, 0]
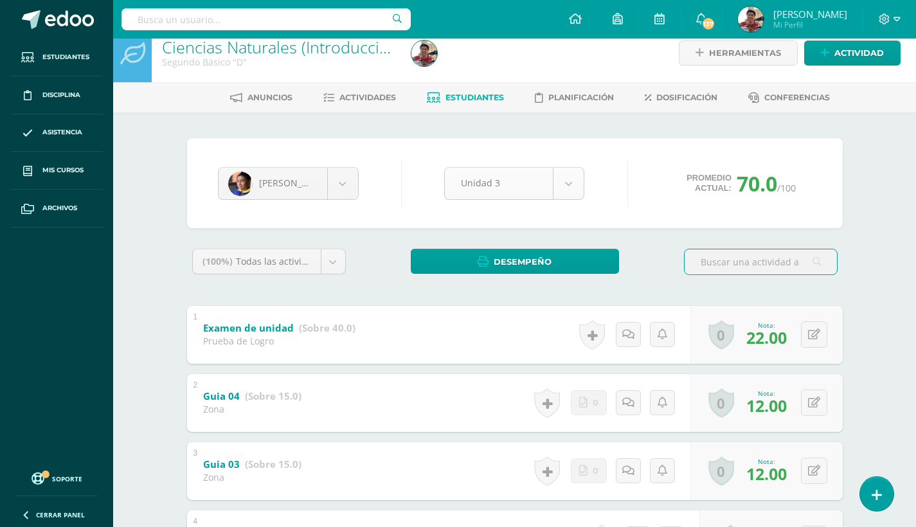
click at [572, 186] on body "Estudiantes Disciplina Asistencia Mis cursos Archivos Soporte Centro de ayuda Ú…" at bounding box center [458, 387] width 916 height 805
select select "Unidad 1"
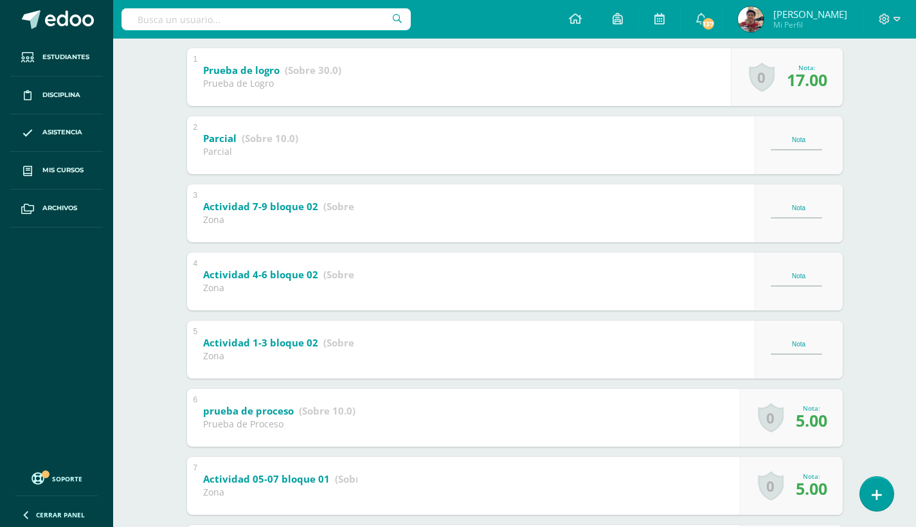
scroll to position [259, 0]
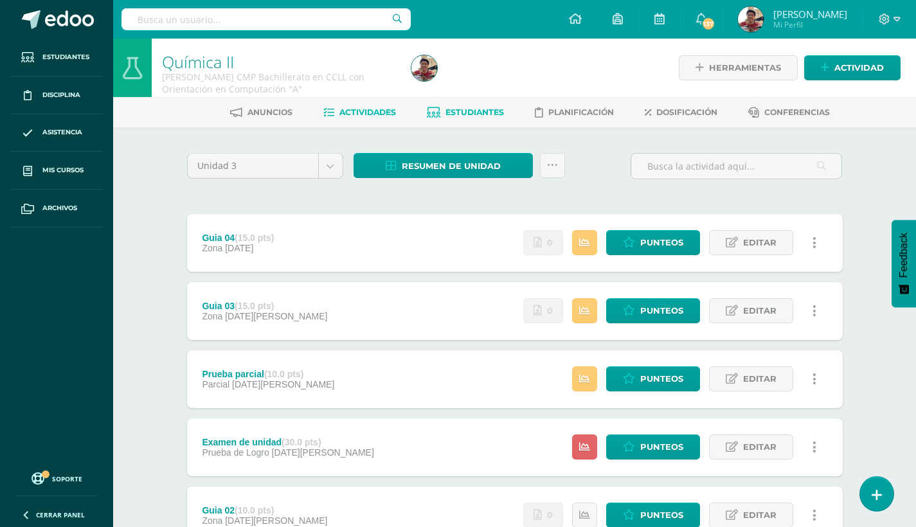
click at [488, 114] on span "Estudiantes" at bounding box center [474, 112] width 58 height 10
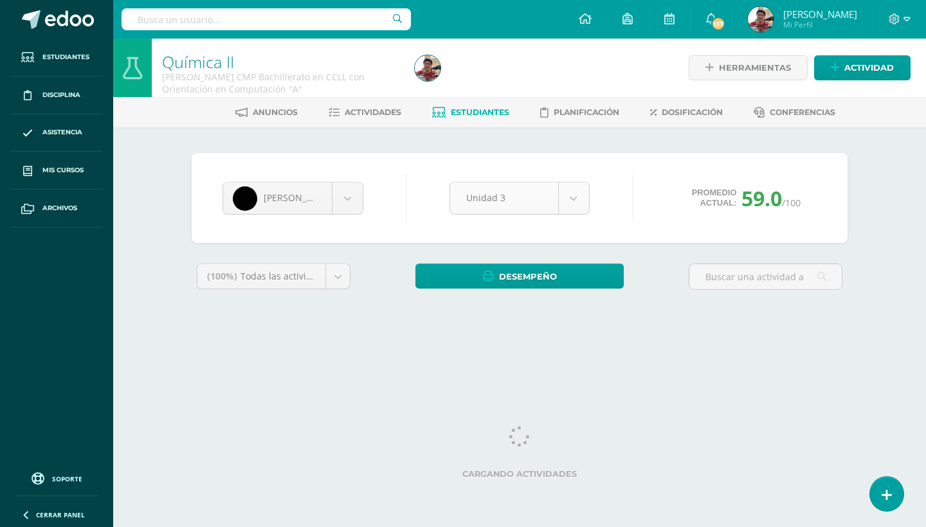
click at [581, 197] on body "Estudiantes Disciplina Asistencia Mis cursos Archivos Soporte Centro de ayuda Ú…" at bounding box center [463, 173] width 926 height 346
select select "Unidad 2"
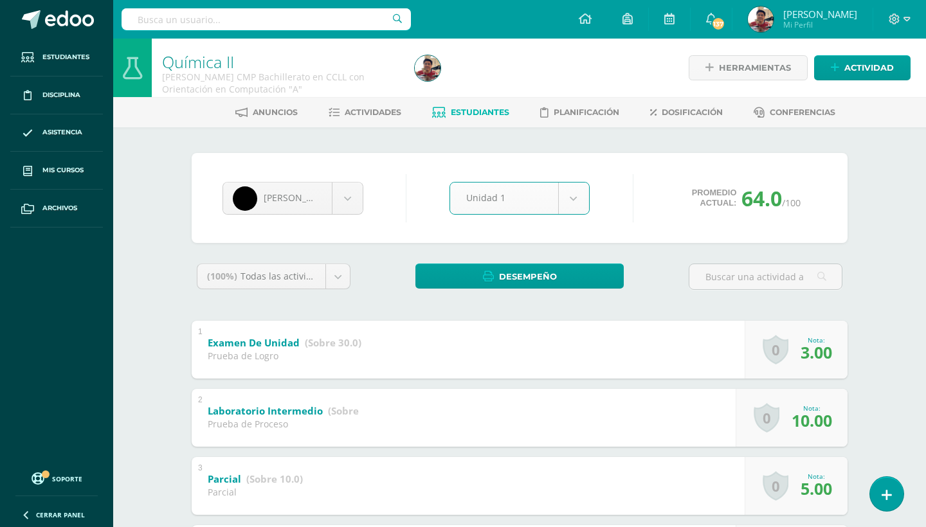
select select "Unidad 1"
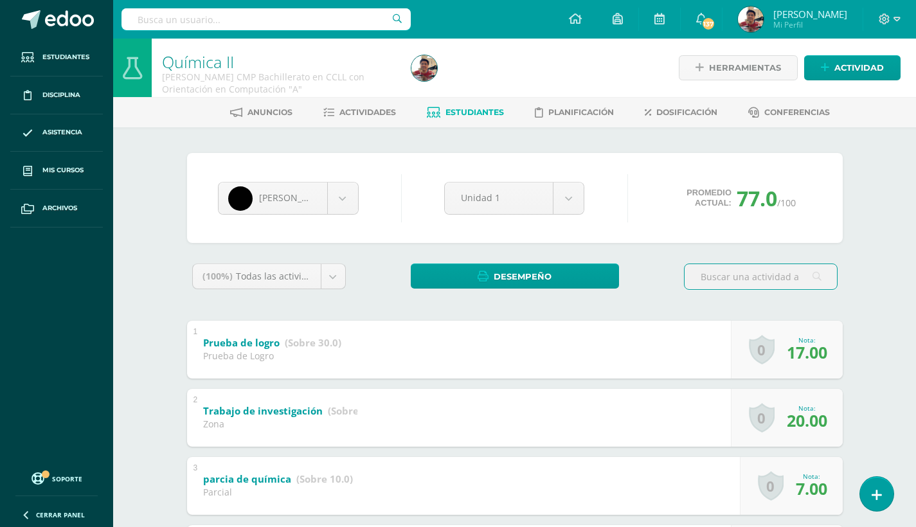
click at [260, 26] on input "text" at bounding box center [265, 19] width 289 height 22
paste input "[PERSON_NAME]"
type input "[PERSON_NAME]"
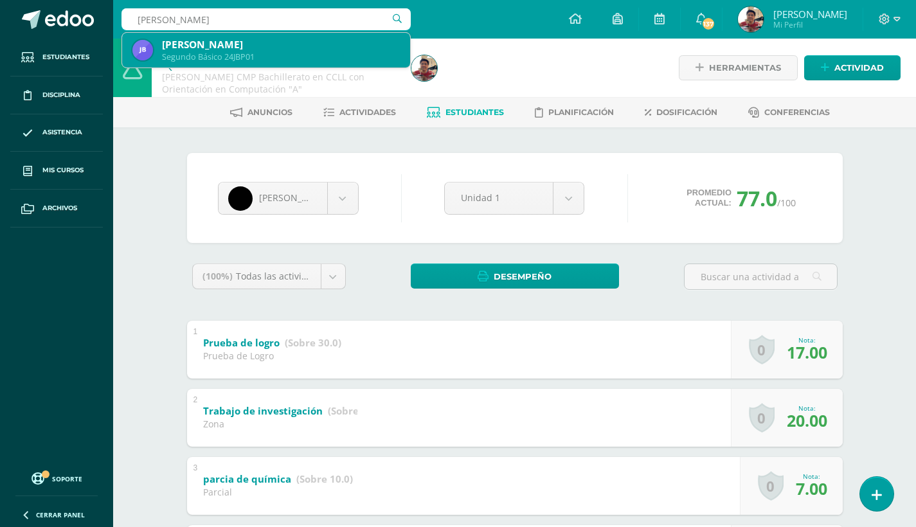
click at [250, 44] on div "[PERSON_NAME]" at bounding box center [281, 44] width 238 height 13
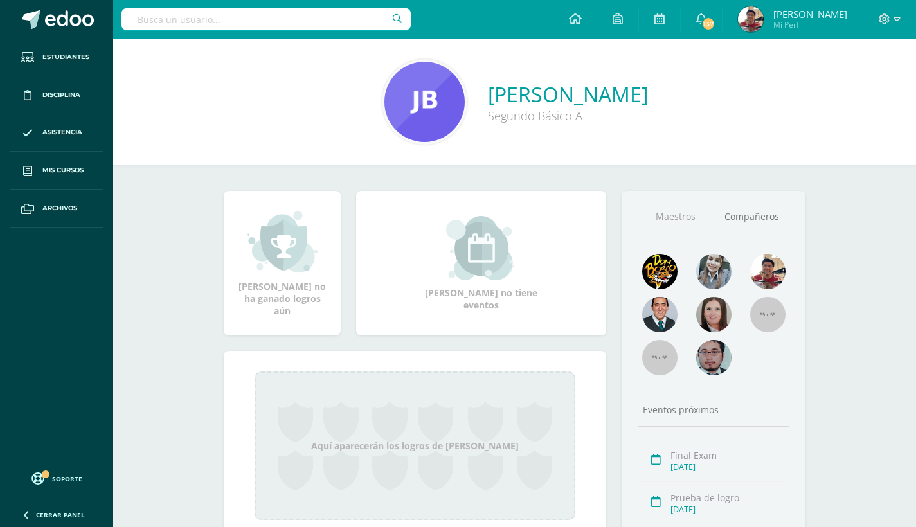
click at [291, 25] on input "text" at bounding box center [265, 19] width 289 height 22
paste input "[PERSON_NAME]"
type input "[PERSON_NAME]"
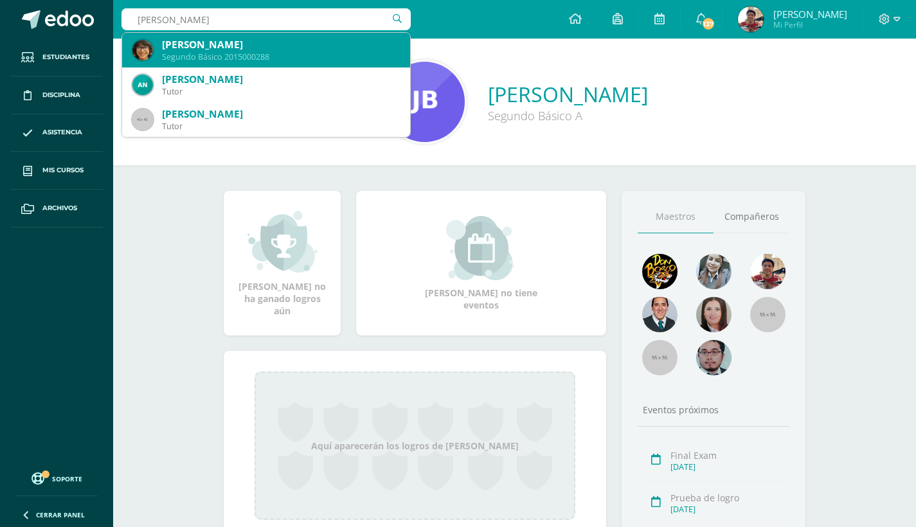
click at [264, 42] on div "[PERSON_NAME]" at bounding box center [281, 44] width 238 height 13
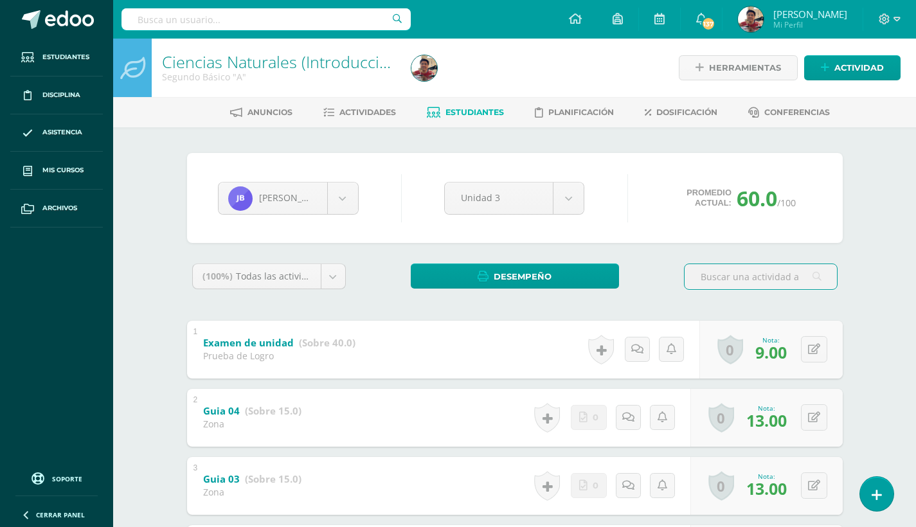
scroll to position [31, 0]
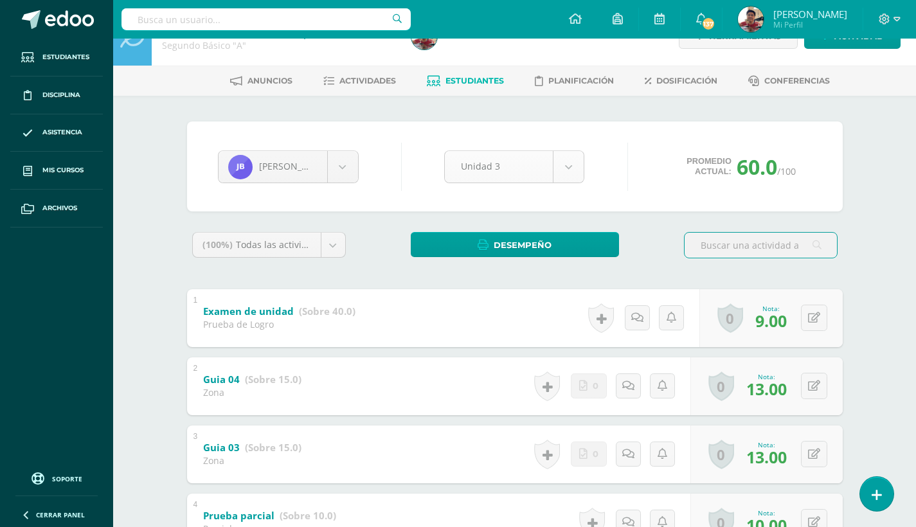
click at [573, 202] on body "Estudiantes Disciplina Asistencia Mis cursos Archivos Soporte Centro de ayuda Ú…" at bounding box center [458, 371] width 916 height 805
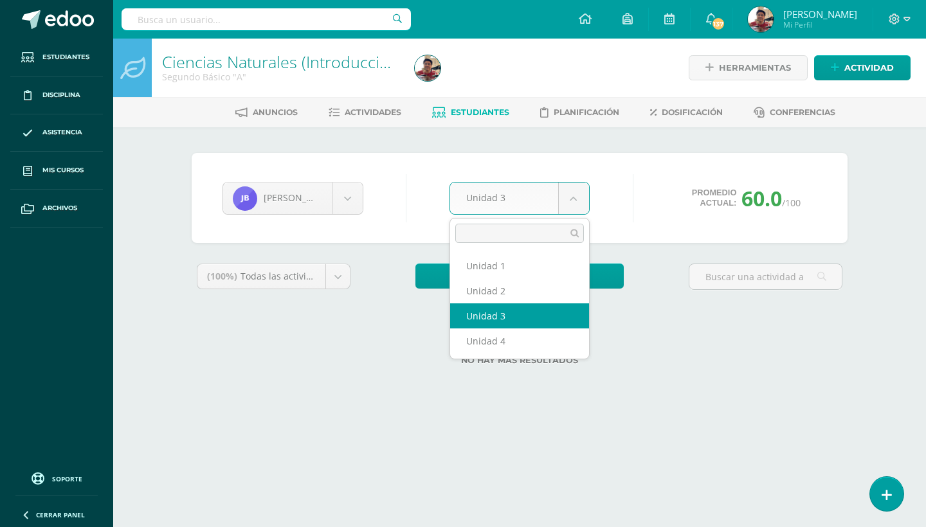
scroll to position [0, 0]
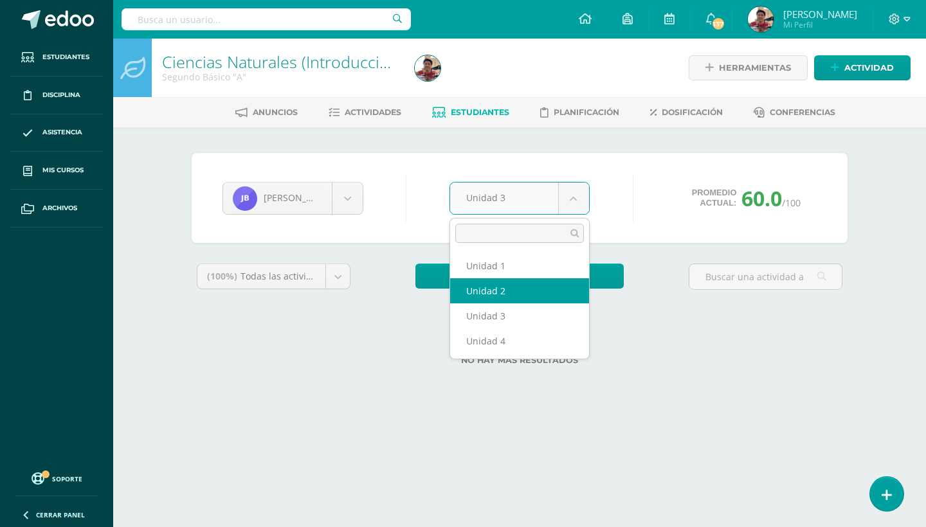
select select "Unidad 2"
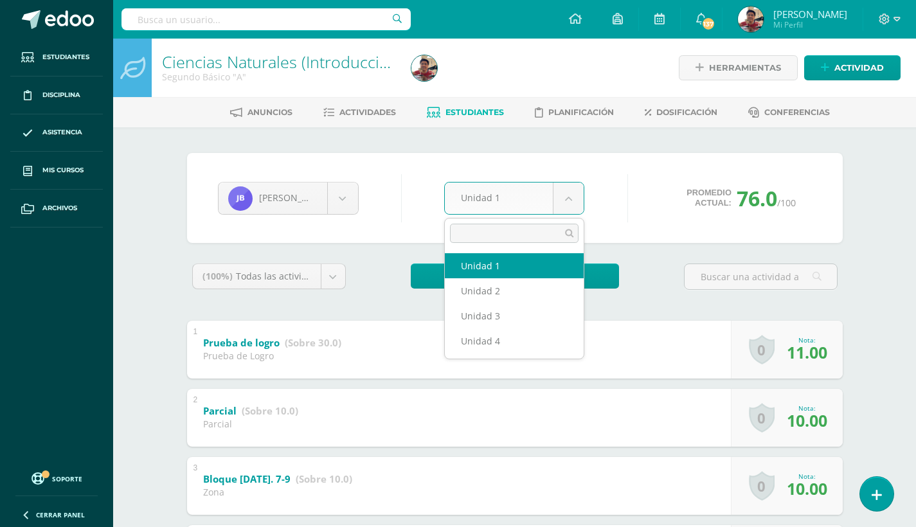
click at [563, 194] on body "Estudiantes Disciplina Asistencia Mis cursos Archivos Soporte Centro de ayuda Ú…" at bounding box center [458, 470] width 916 height 941
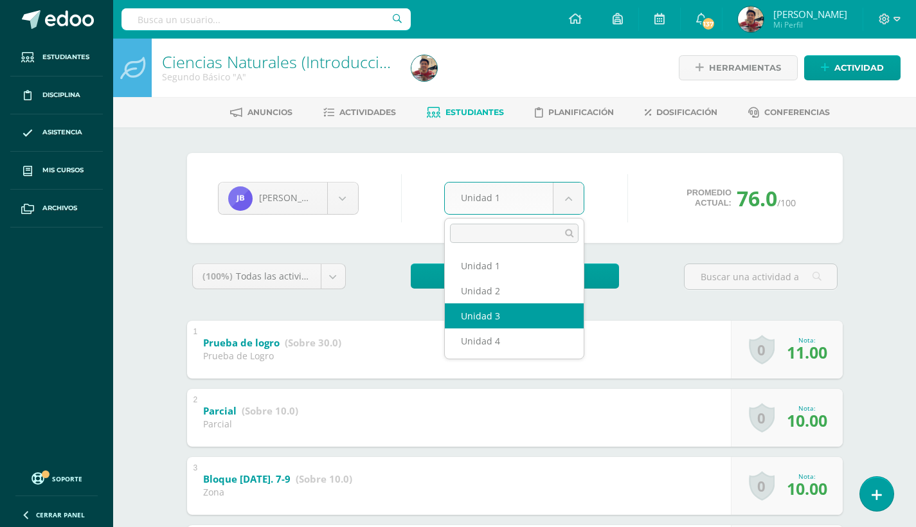
select select "Unidad 3"
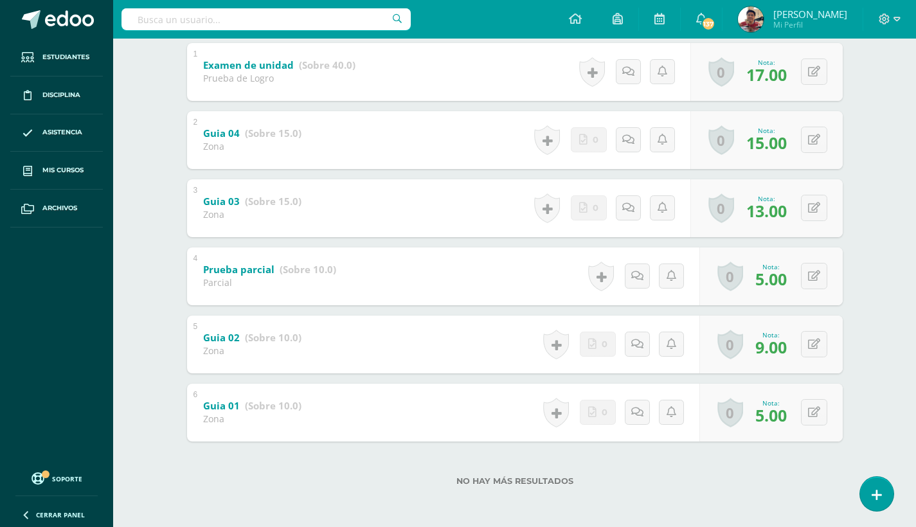
scroll to position [278, 0]
click at [810, 415] on icon at bounding box center [814, 412] width 12 height 11
type input "10"
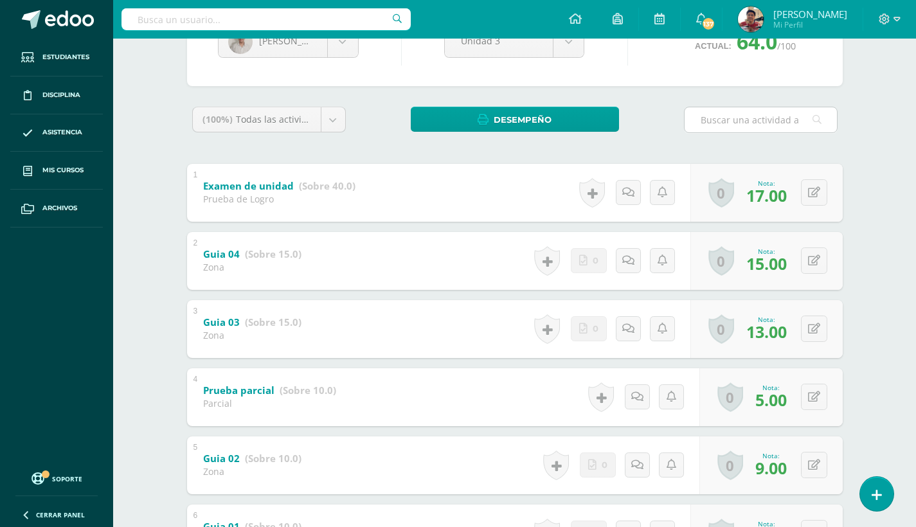
scroll to position [141, 0]
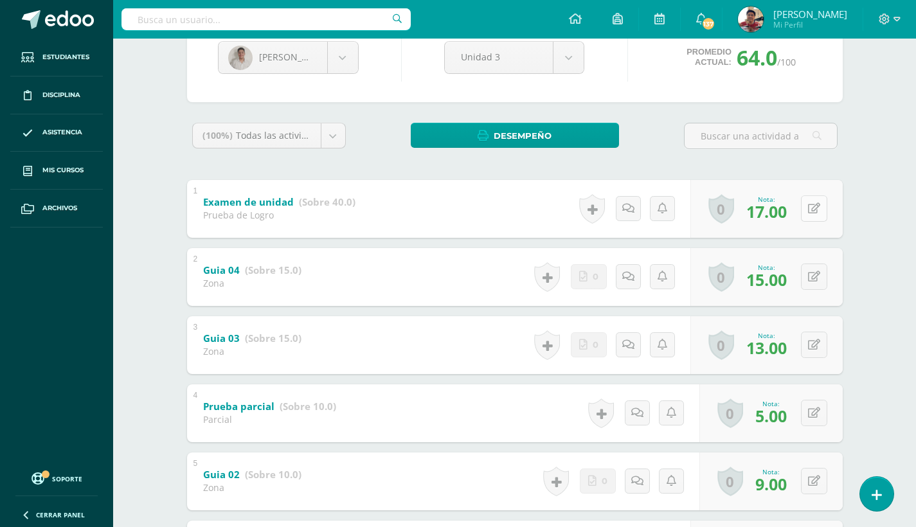
click at [811, 213] on icon at bounding box center [814, 208] width 12 height 11
type input "18"
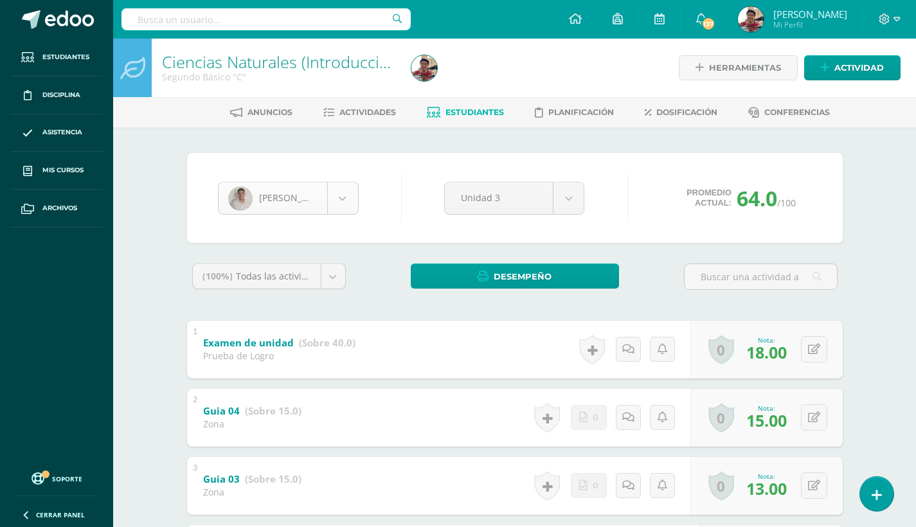
scroll to position [0, 0]
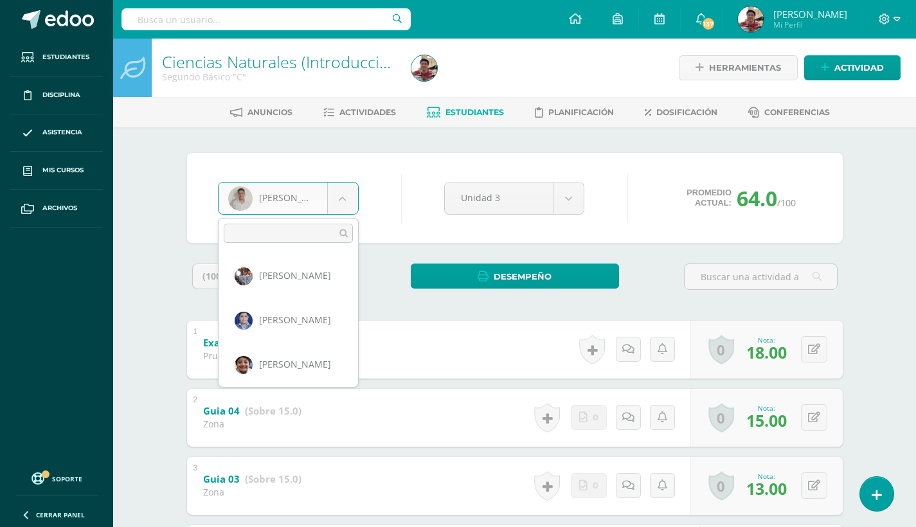
click at [335, 199] on body "Estudiantes Disciplina Asistencia Mis cursos Archivos Soporte Centro de ayuda Ú…" at bounding box center [458, 402] width 916 height 805
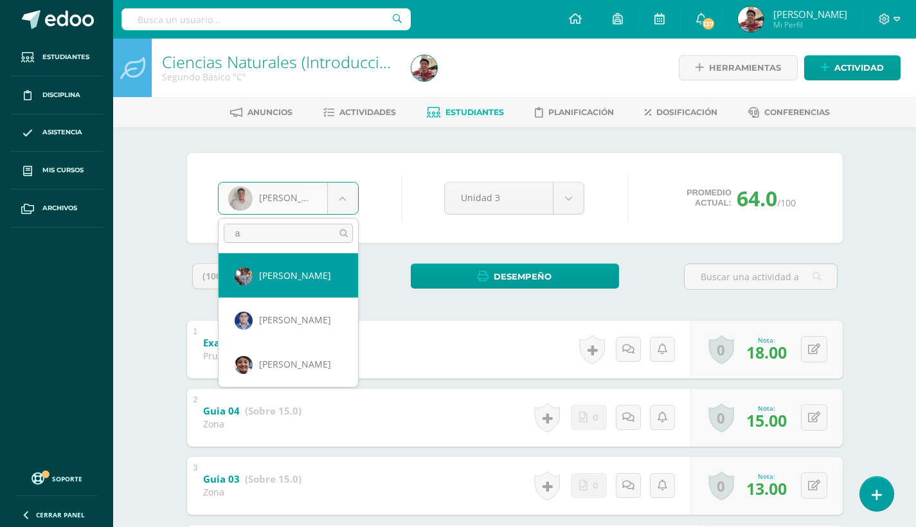
type input "az"
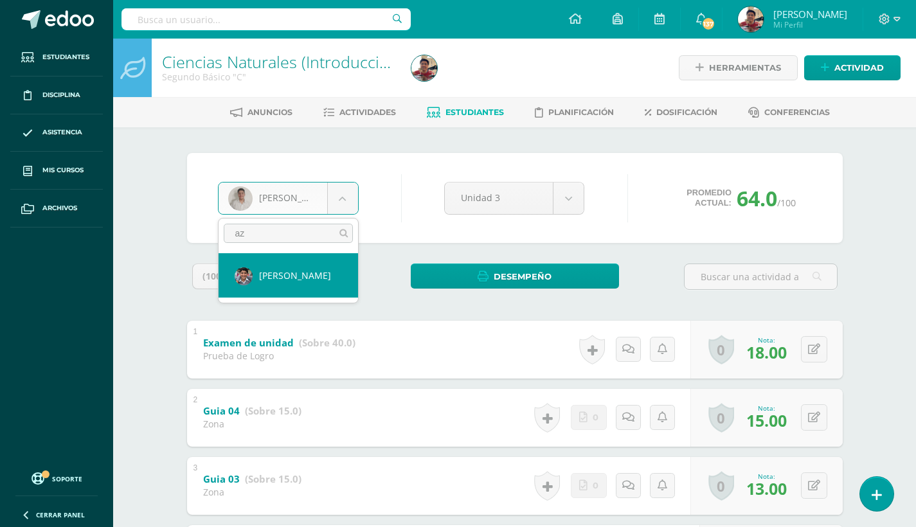
select select "375"
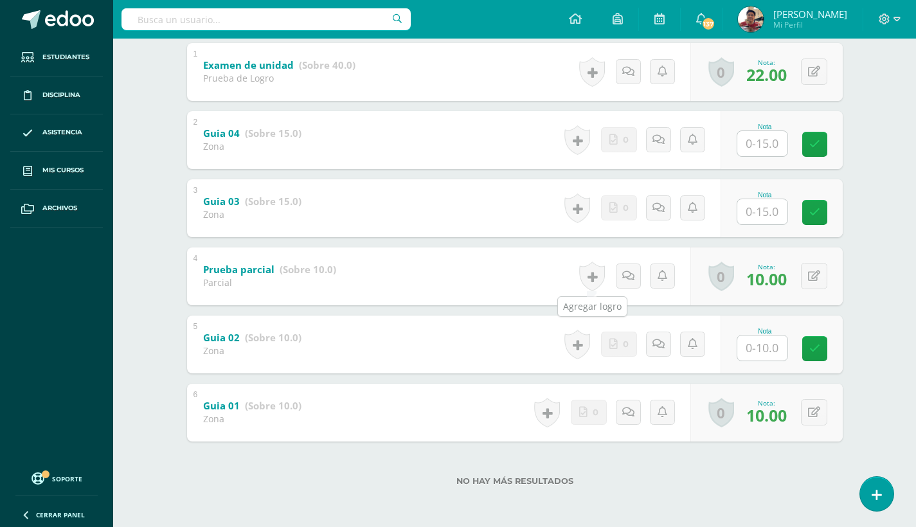
scroll to position [265, 0]
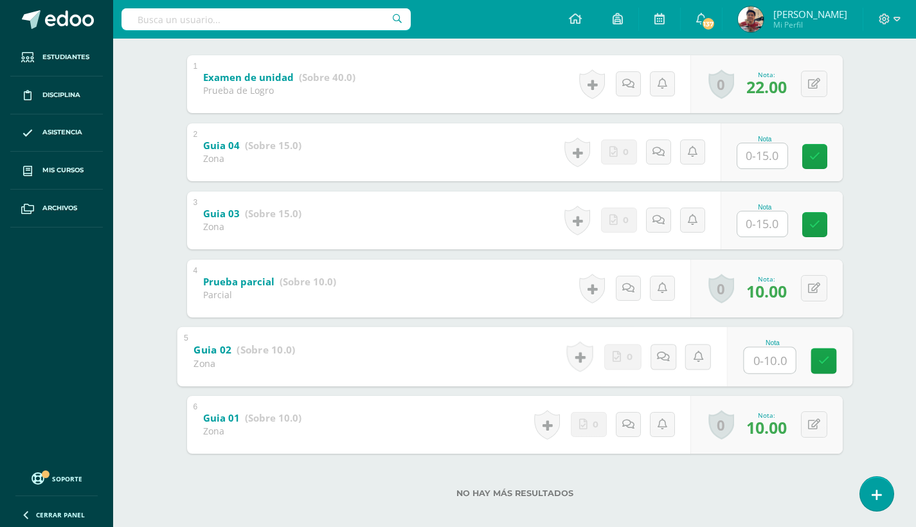
click at [751, 364] on input "text" at bounding box center [769, 360] width 51 height 26
type input "10"
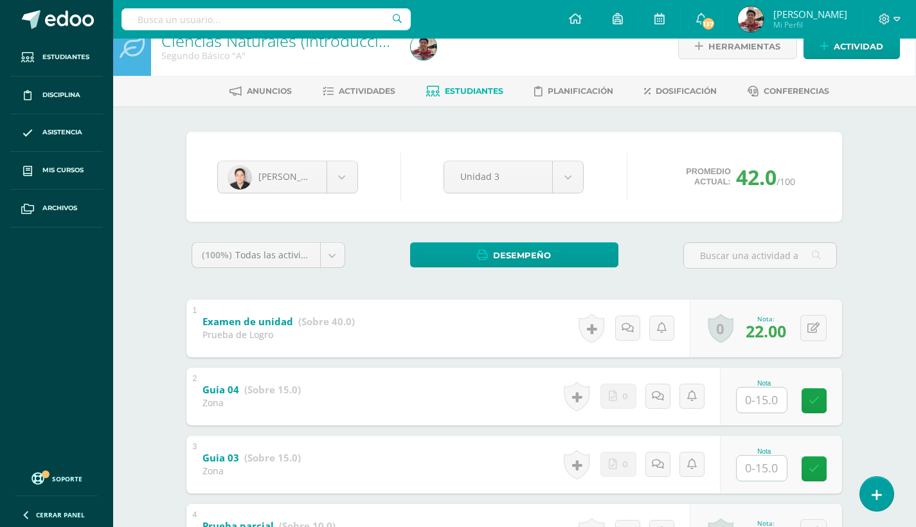
scroll to position [10, 1]
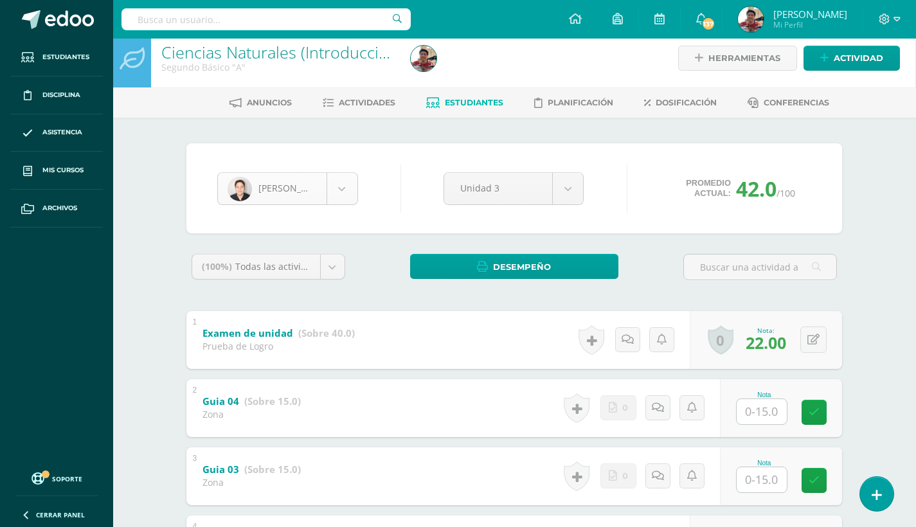
click at [357, 188] on body "Estudiantes Disciplina Asistencia Mis cursos Archivos Soporte Centro de ayuda Ú…" at bounding box center [457, 392] width 916 height 805
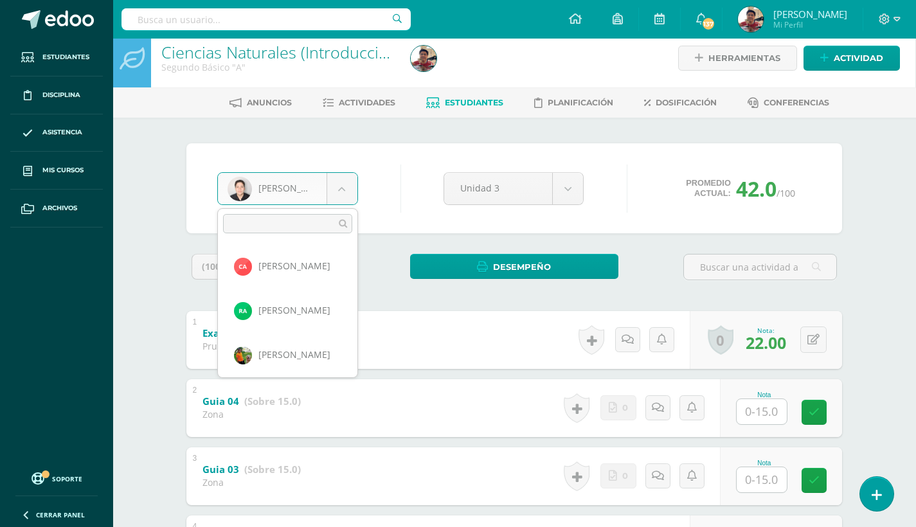
scroll to position [931, 0]
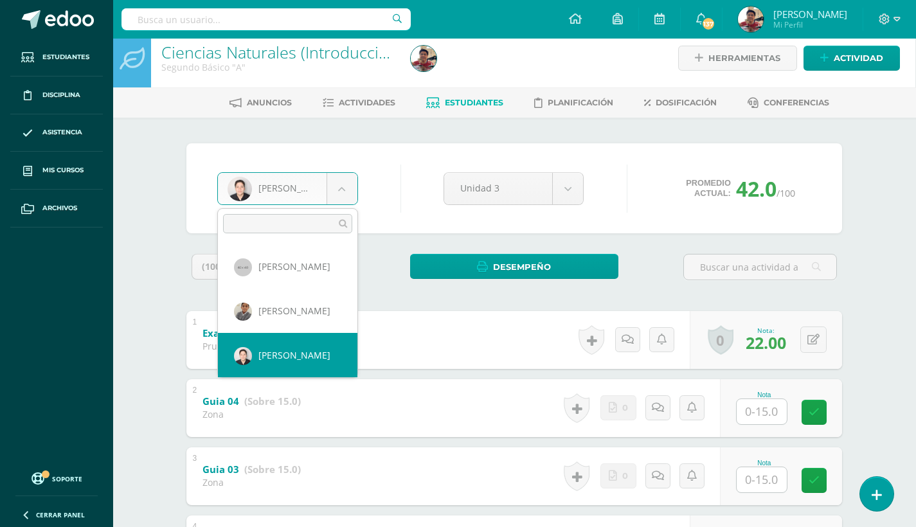
click at [379, 271] on body "Estudiantes Disciplina Asistencia Mis cursos Archivos Soporte Centro de ayuda Ú…" at bounding box center [457, 392] width 916 height 805
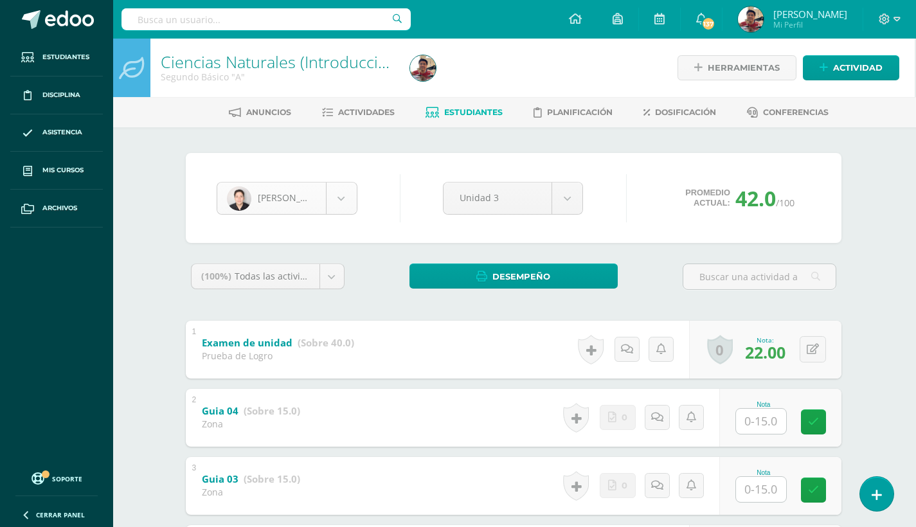
scroll to position [0, 1]
click at [346, 207] on body "Estudiantes Disciplina Asistencia Mis cursos Archivos Soporte Centro de ayuda Ú…" at bounding box center [457, 402] width 916 height 805
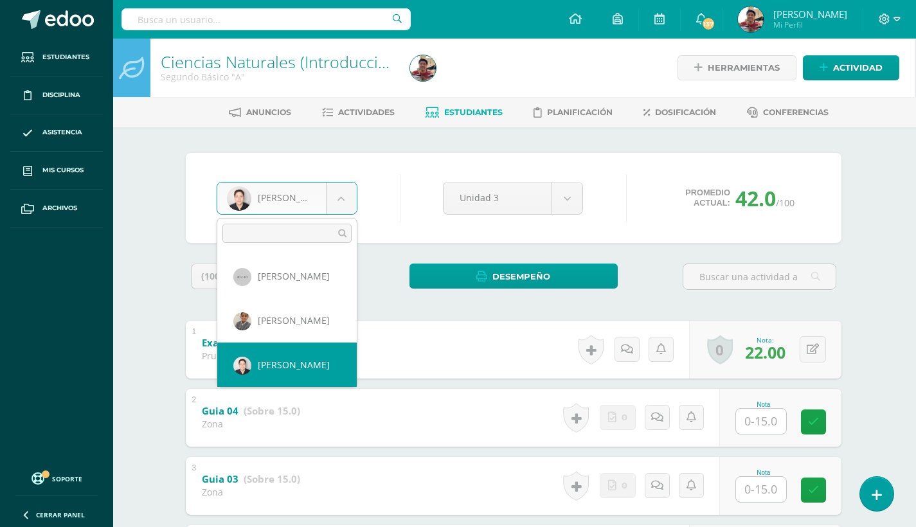
scroll to position [931, 0]
click at [299, 232] on input "text" at bounding box center [286, 233] width 129 height 19
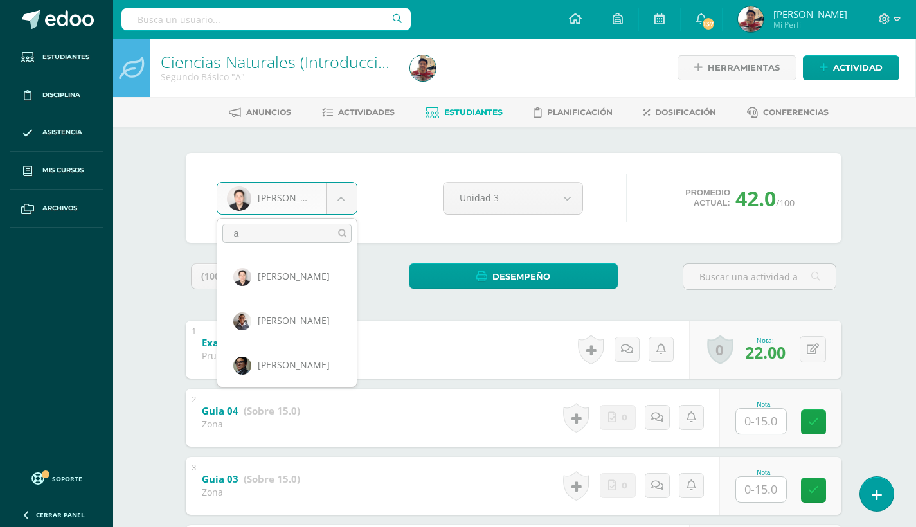
scroll to position [0, 0]
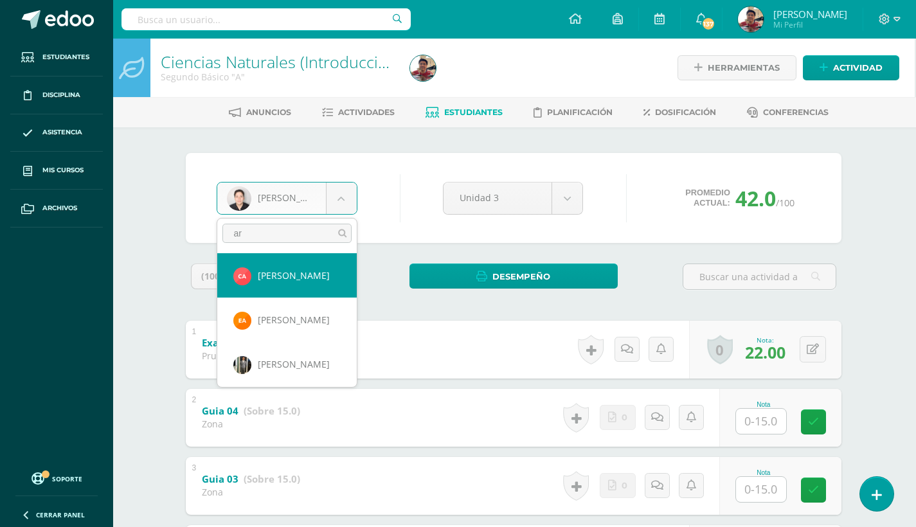
type input "arg"
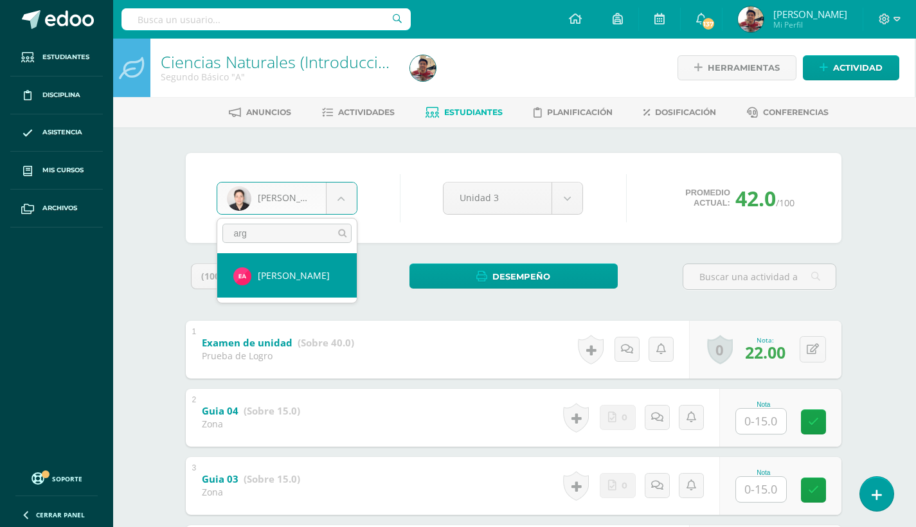
select select "2102"
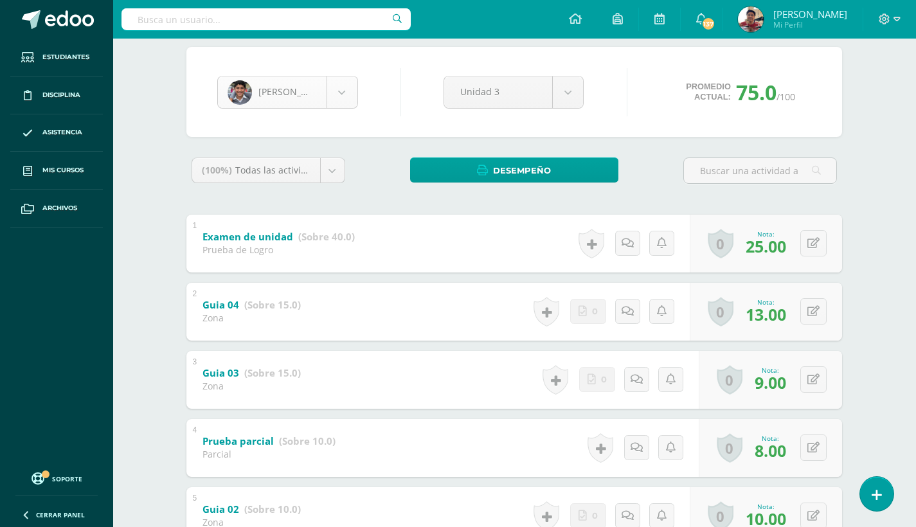
scroll to position [130, 1]
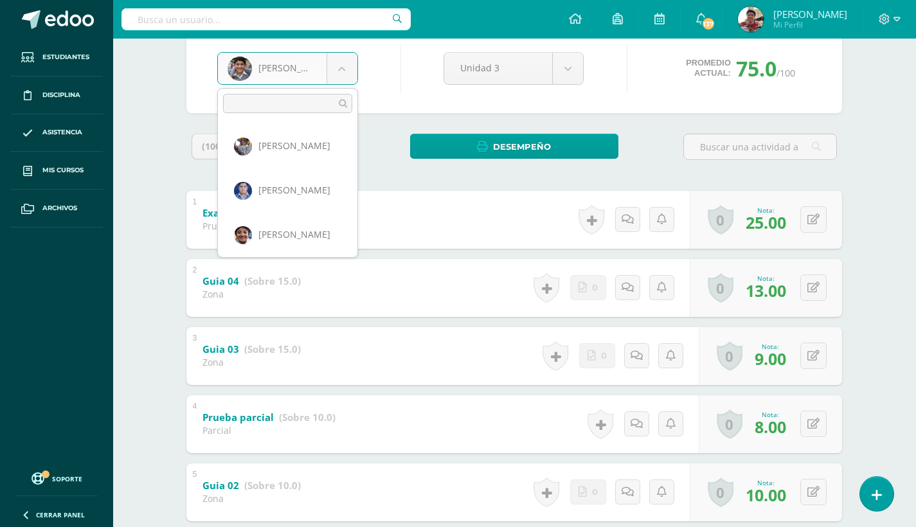
click at [351, 74] on body "Estudiantes Disciplina Asistencia Mis cursos Archivos Soporte Centro de ayuda Ú…" at bounding box center [457, 272] width 916 height 805
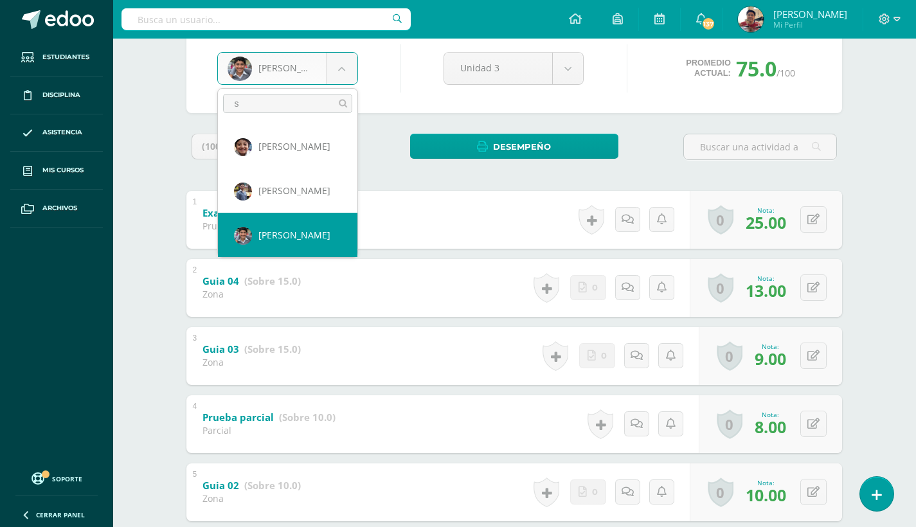
scroll to position [0, 0]
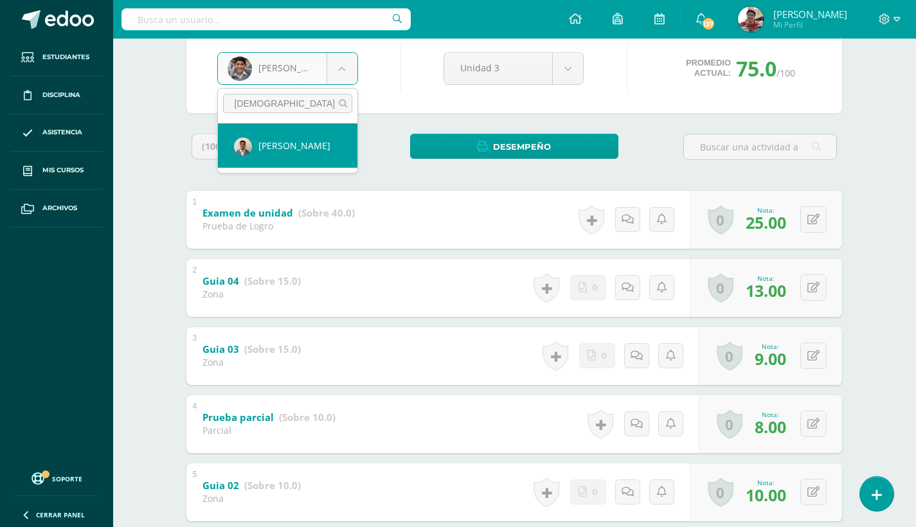
type input "santos"
select select "426"
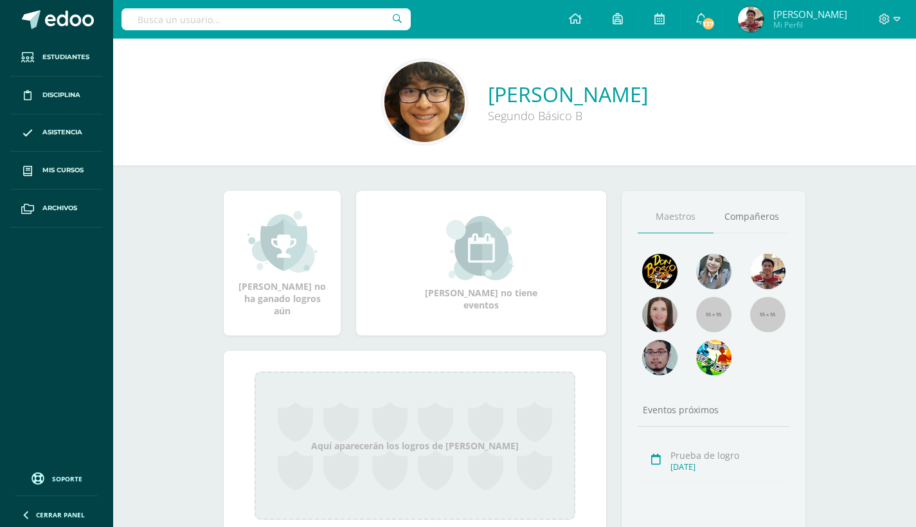
click at [246, 19] on input "text" at bounding box center [265, 19] width 289 height 22
paste input "[PERSON_NAME]."
type input "[PERSON_NAME]."
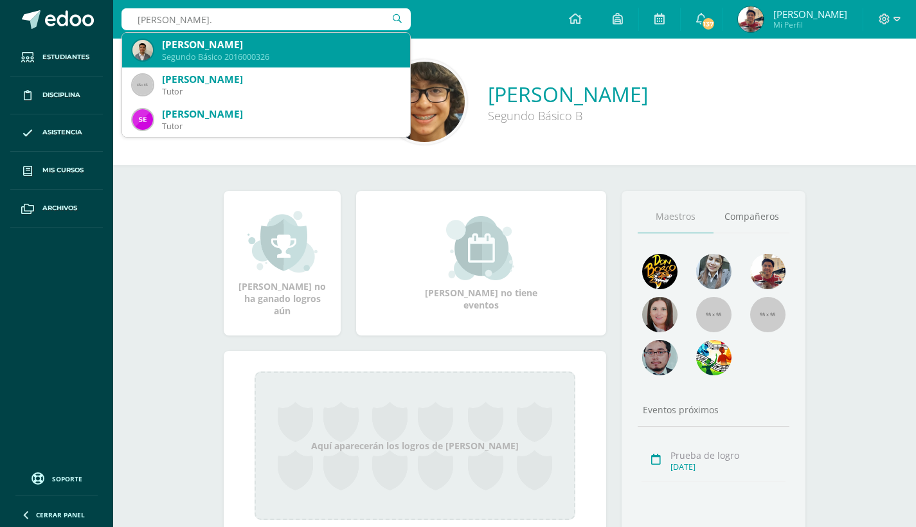
click at [304, 45] on div "Fernando Andres Santos Herrera" at bounding box center [281, 44] width 238 height 13
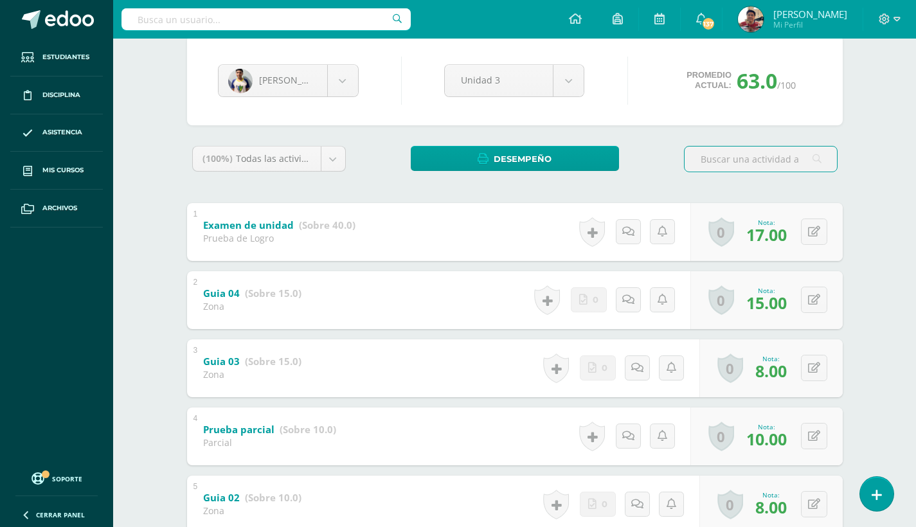
scroll to position [240, 0]
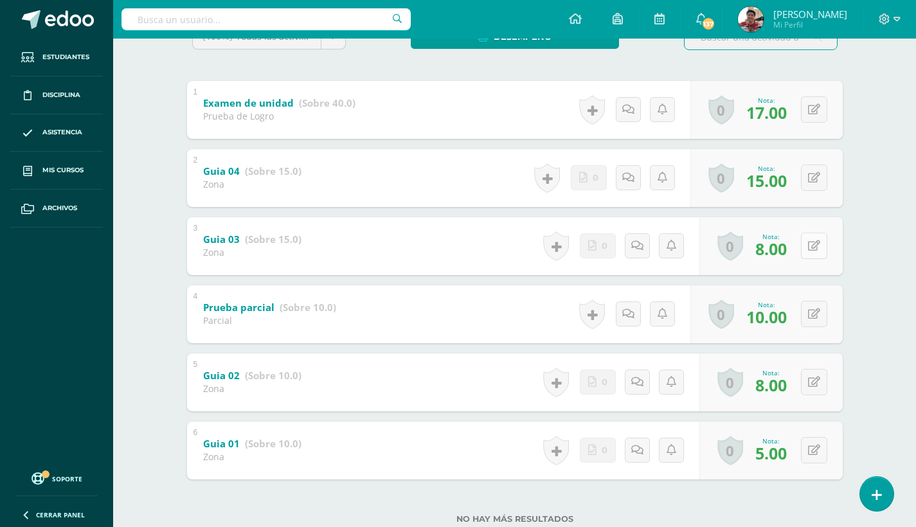
click at [822, 247] on button at bounding box center [814, 246] width 26 height 26
type input "15"
click at [868, 211] on div "Ciencias Naturales (Introducción a la Química) Segundo Básico "B" Herramientas …" at bounding box center [514, 182] width 803 height 766
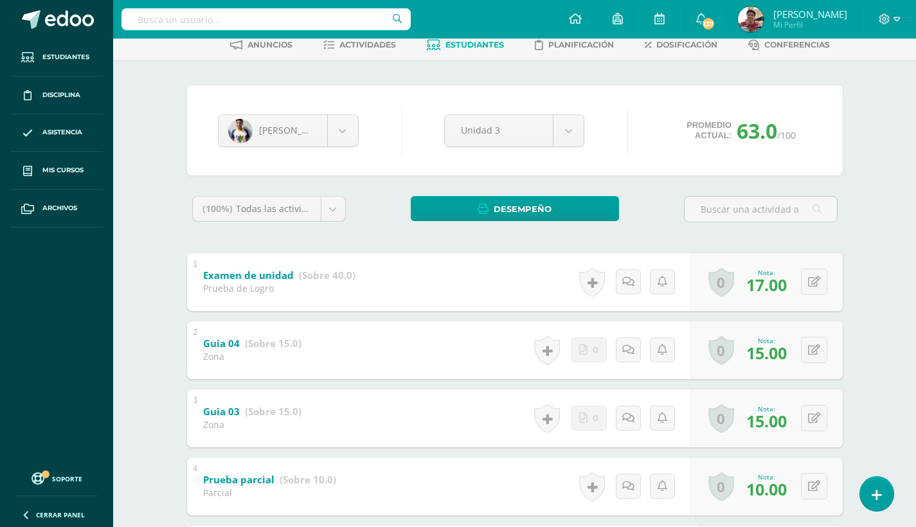
scroll to position [62, 0]
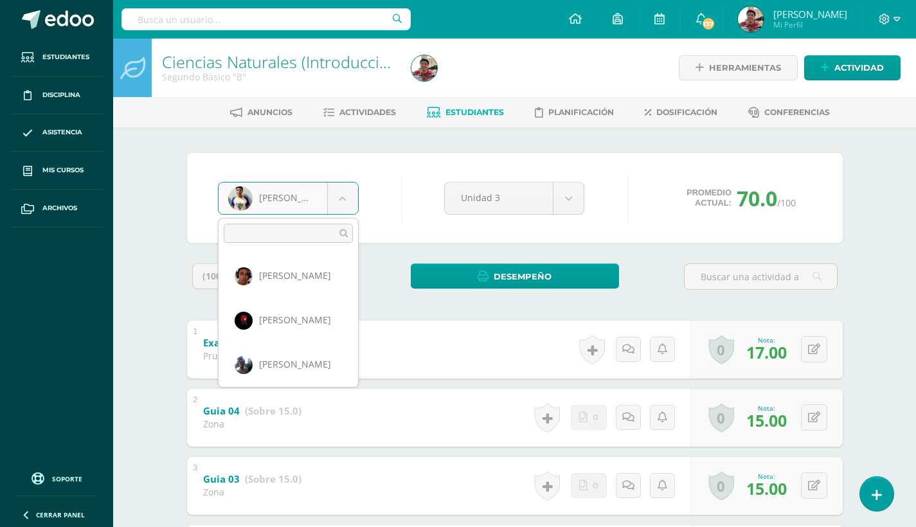
click at [347, 201] on body "Estudiantes Disciplina Asistencia Mis cursos Archivos Soporte Centro de ayuda Ú…" at bounding box center [458, 402] width 916 height 805
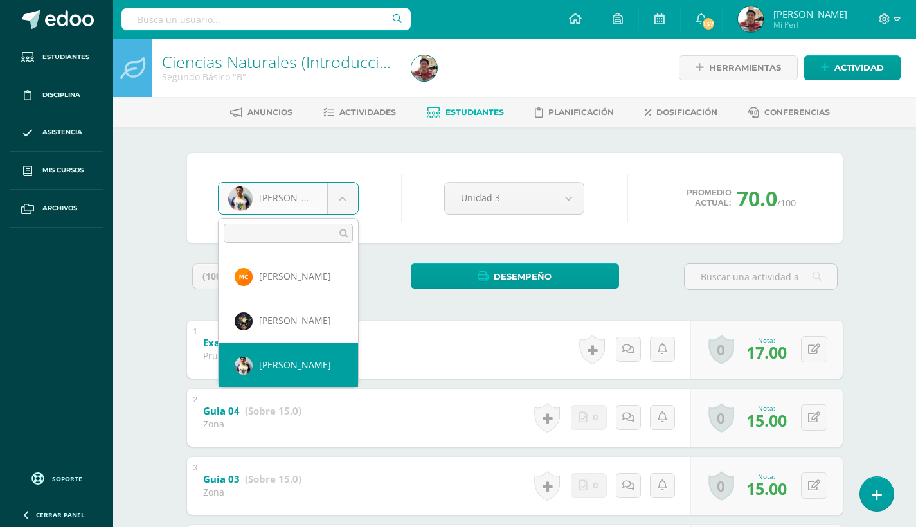
click at [297, 231] on input "text" at bounding box center [288, 233] width 129 height 19
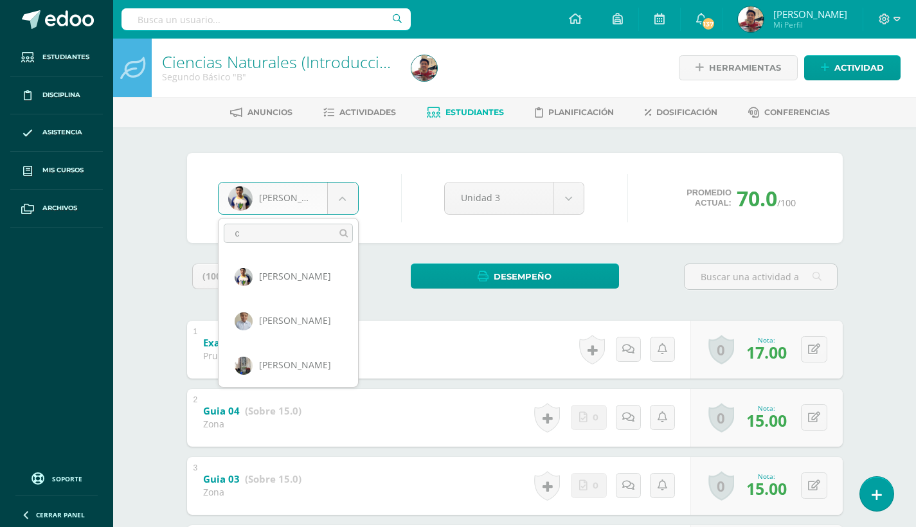
scroll to position [0, 0]
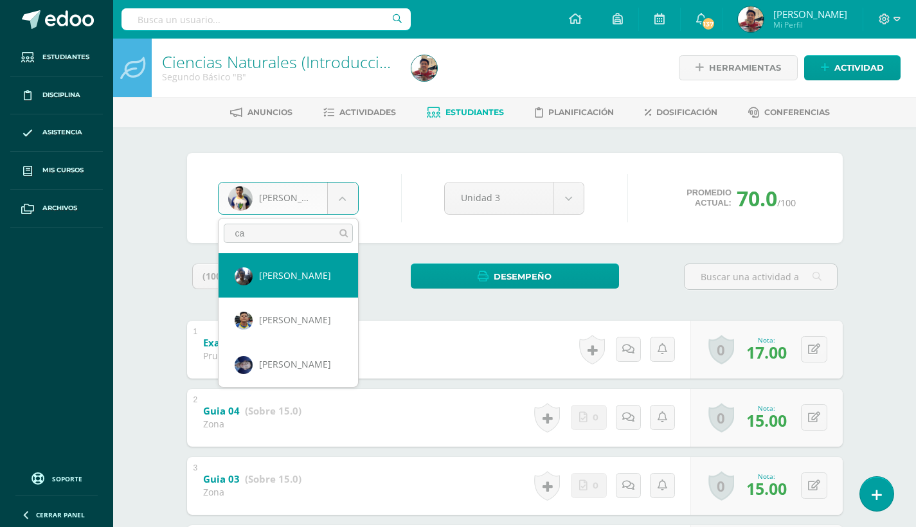
type input "cas"
select select "405"
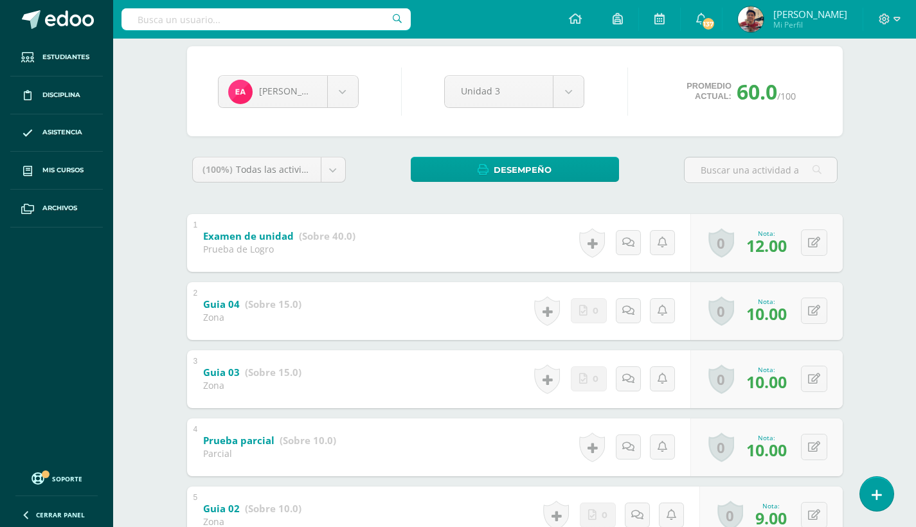
scroll to position [111, 0]
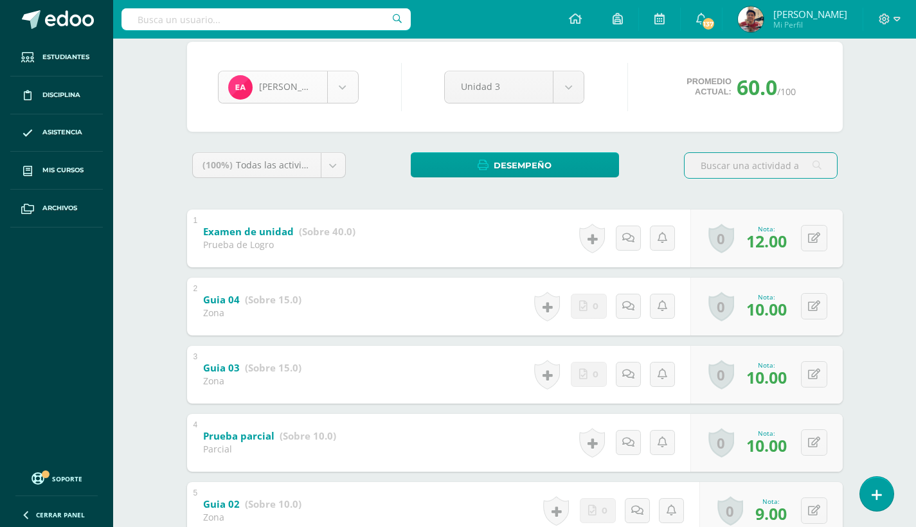
click at [337, 91] on body "Estudiantes Disciplina Asistencia Mis cursos Archivos Soporte Centro de ayuda Ú…" at bounding box center [458, 291] width 916 height 805
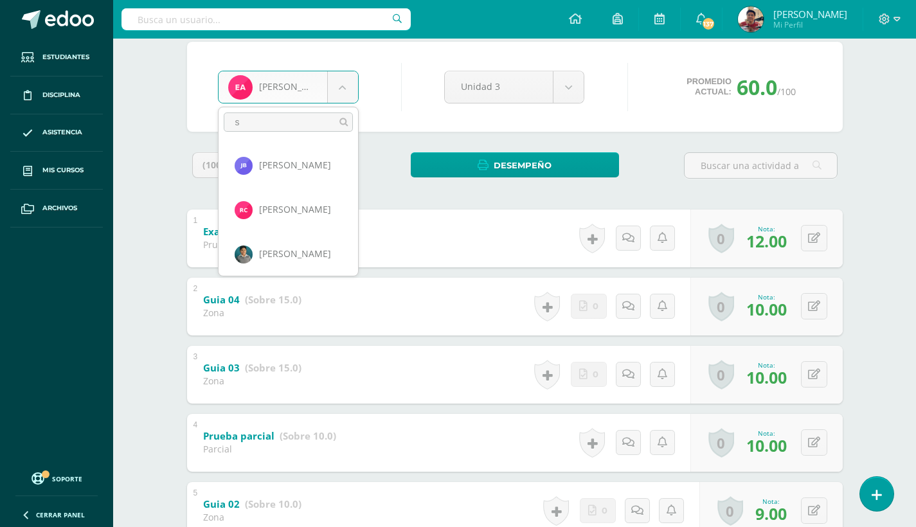
scroll to position [0, 0]
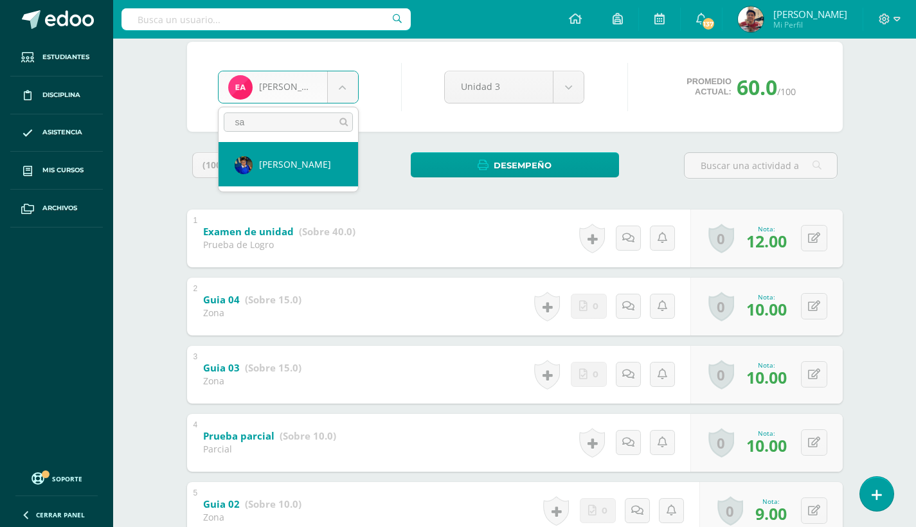
type input "s"
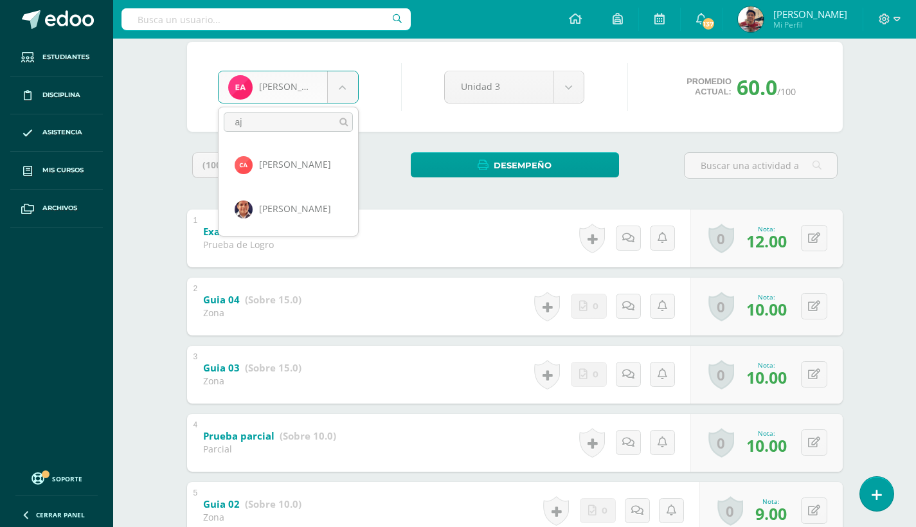
click at [257, 124] on input "aj" at bounding box center [288, 121] width 129 height 19
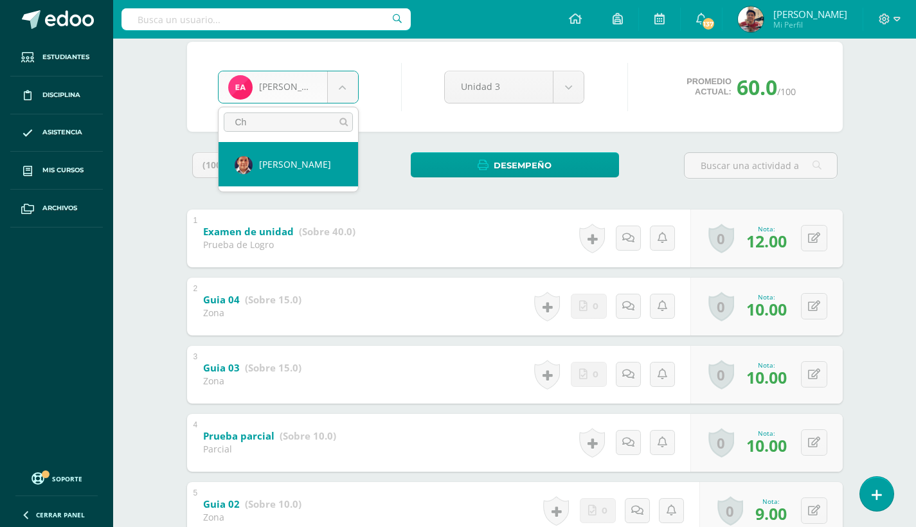
type input "Ch"
select select "380"
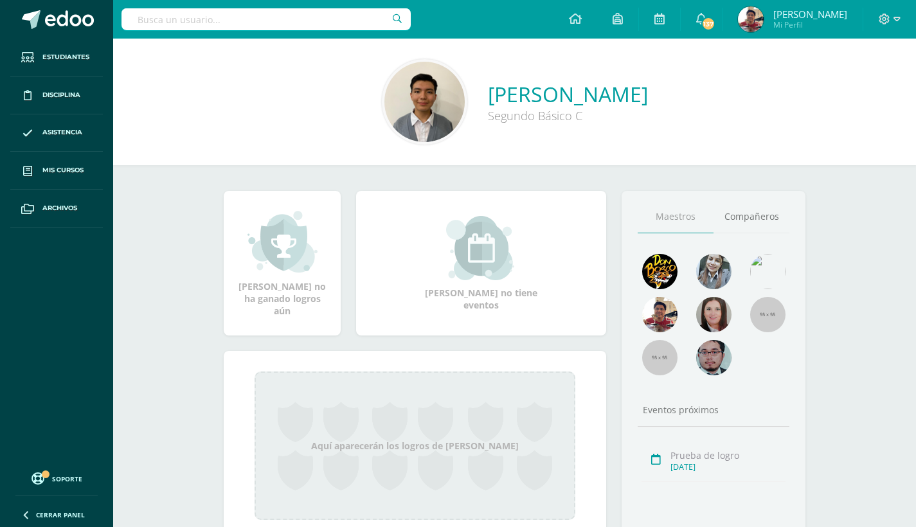
click at [265, 24] on input "text" at bounding box center [265, 19] width 289 height 22
type input "meza"
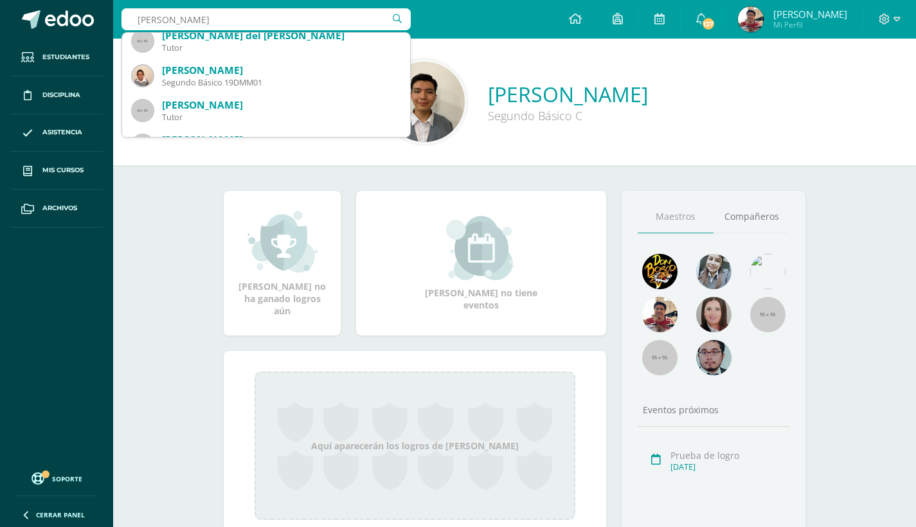
scroll to position [78, 0]
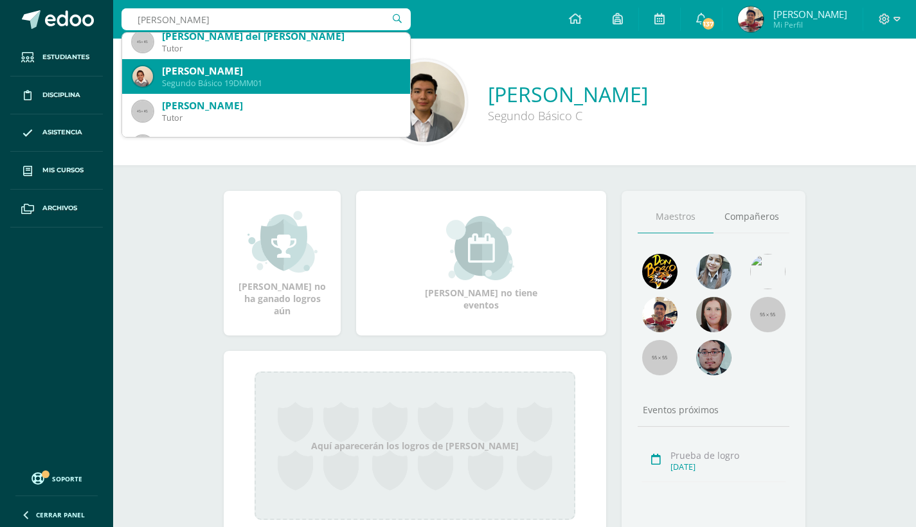
click at [227, 79] on div "Segundo Básico 19DMM01" at bounding box center [281, 83] width 238 height 11
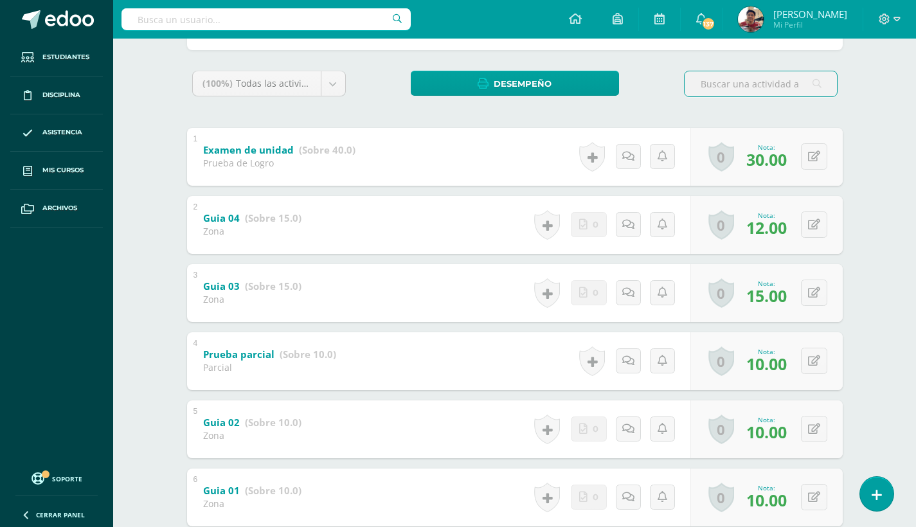
scroll to position [100, 0]
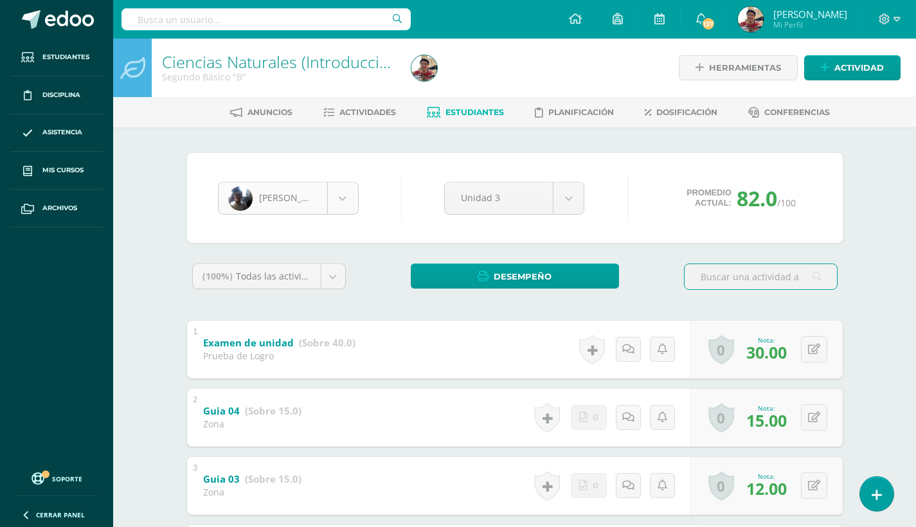
click at [348, 204] on body "Estudiantes Disciplina Asistencia Mis cursos Archivos Soporte Centro de ayuda Ú…" at bounding box center [458, 402] width 916 height 805
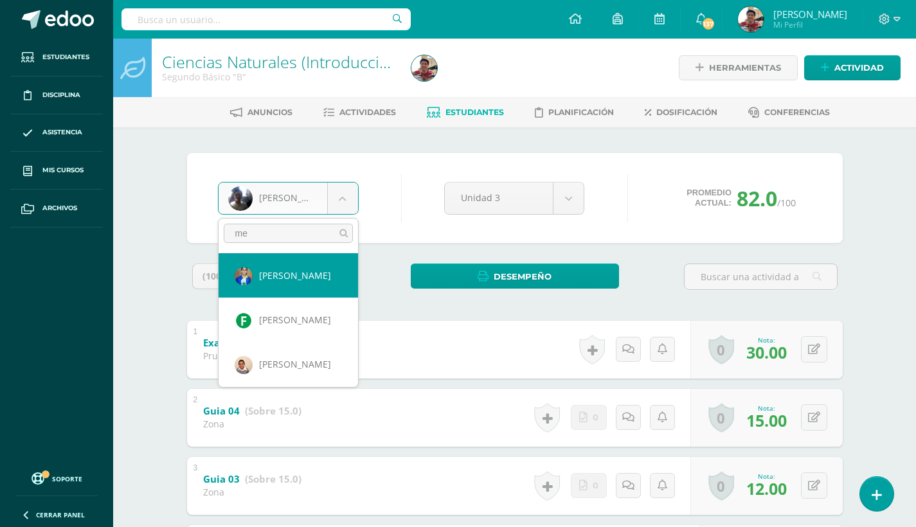
type input "mez"
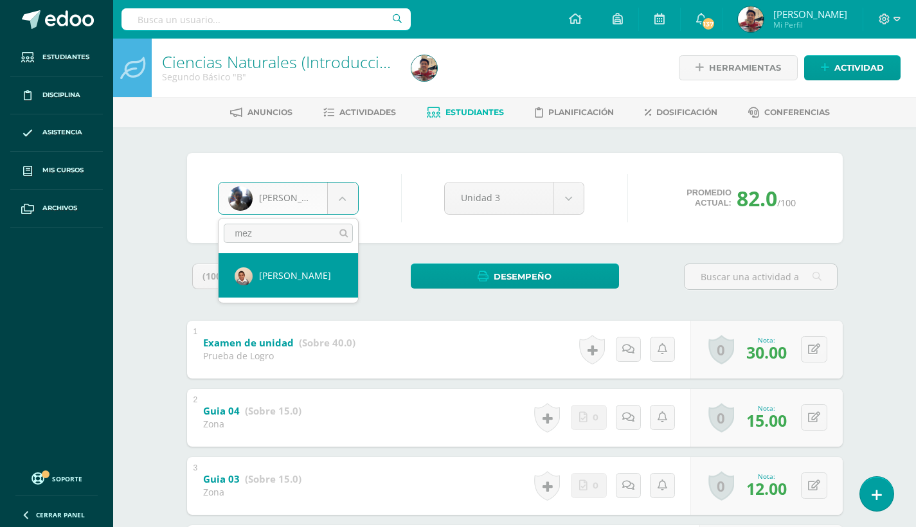
select select "419"
